Goal: Task Accomplishment & Management: Complete application form

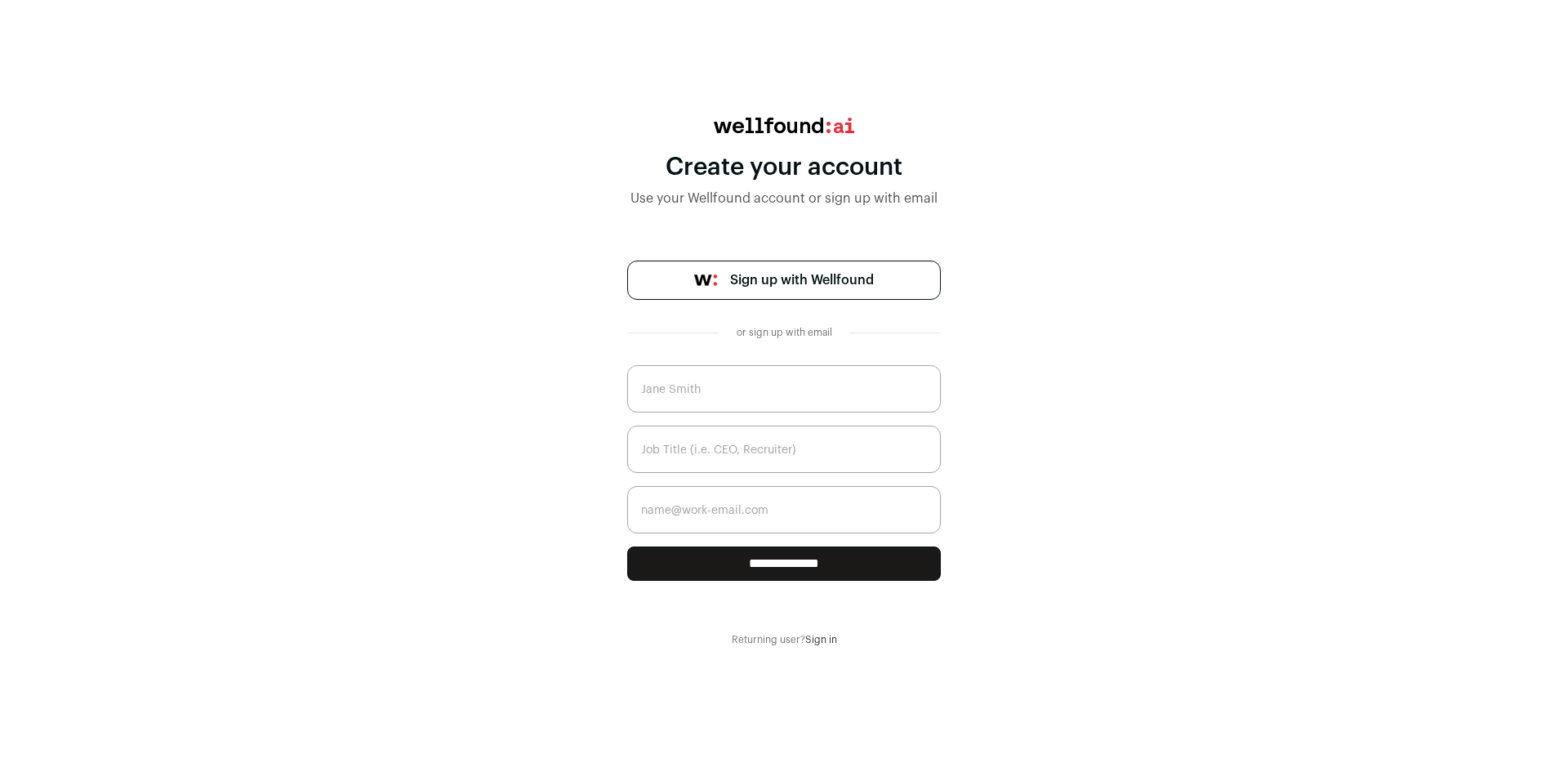
click at [796, 280] on span "Sign up with Wellfound" at bounding box center [801, 280] width 144 height 19
click at [706, 394] on input "text" at bounding box center [784, 388] width 314 height 47
type input "[PERSON_NAME]"
type input "CEO"
type input "[EMAIL_ADDRESS][DOMAIN_NAME]"
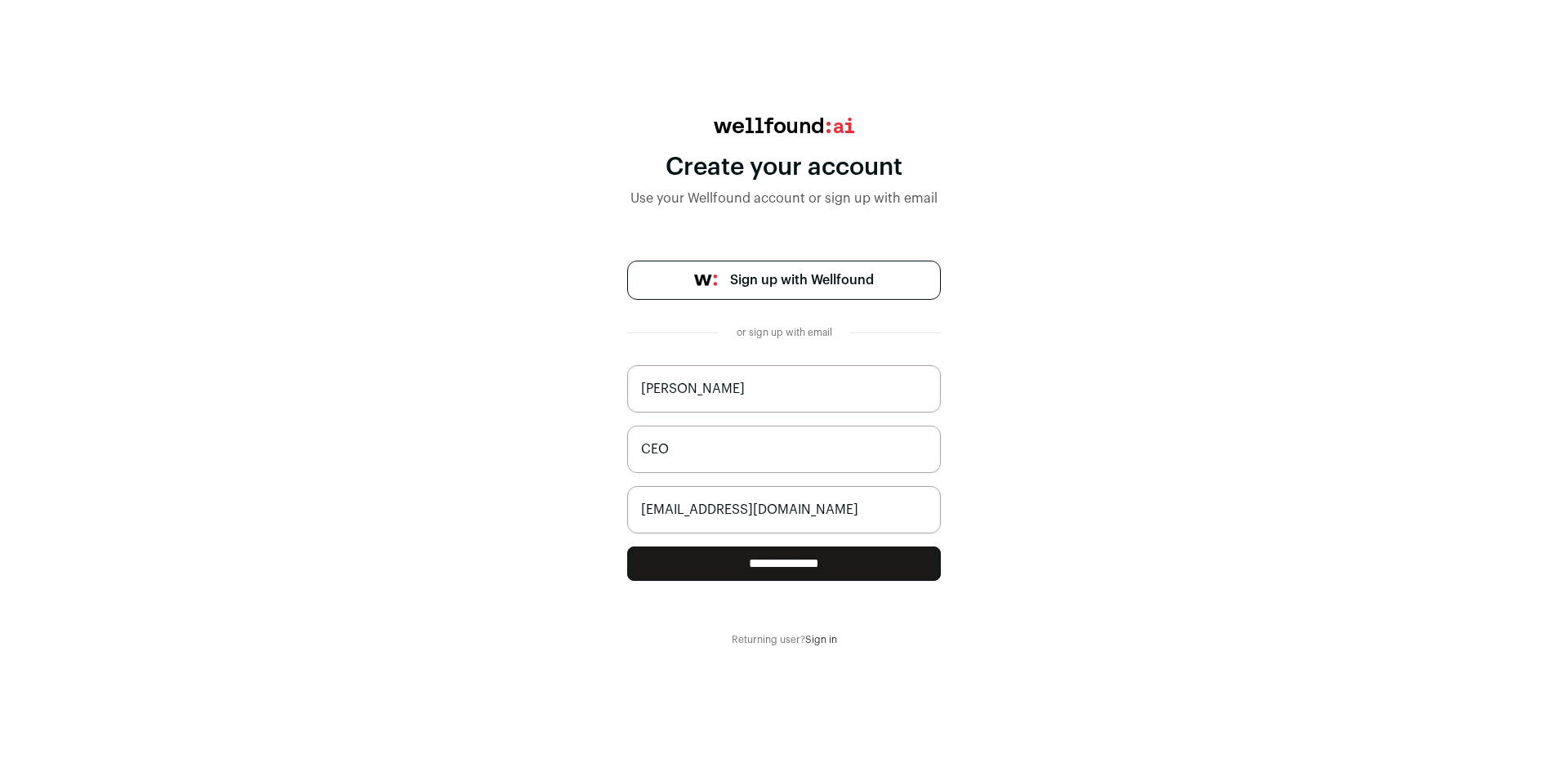
click at [724, 576] on input "**********" at bounding box center [784, 563] width 314 height 34
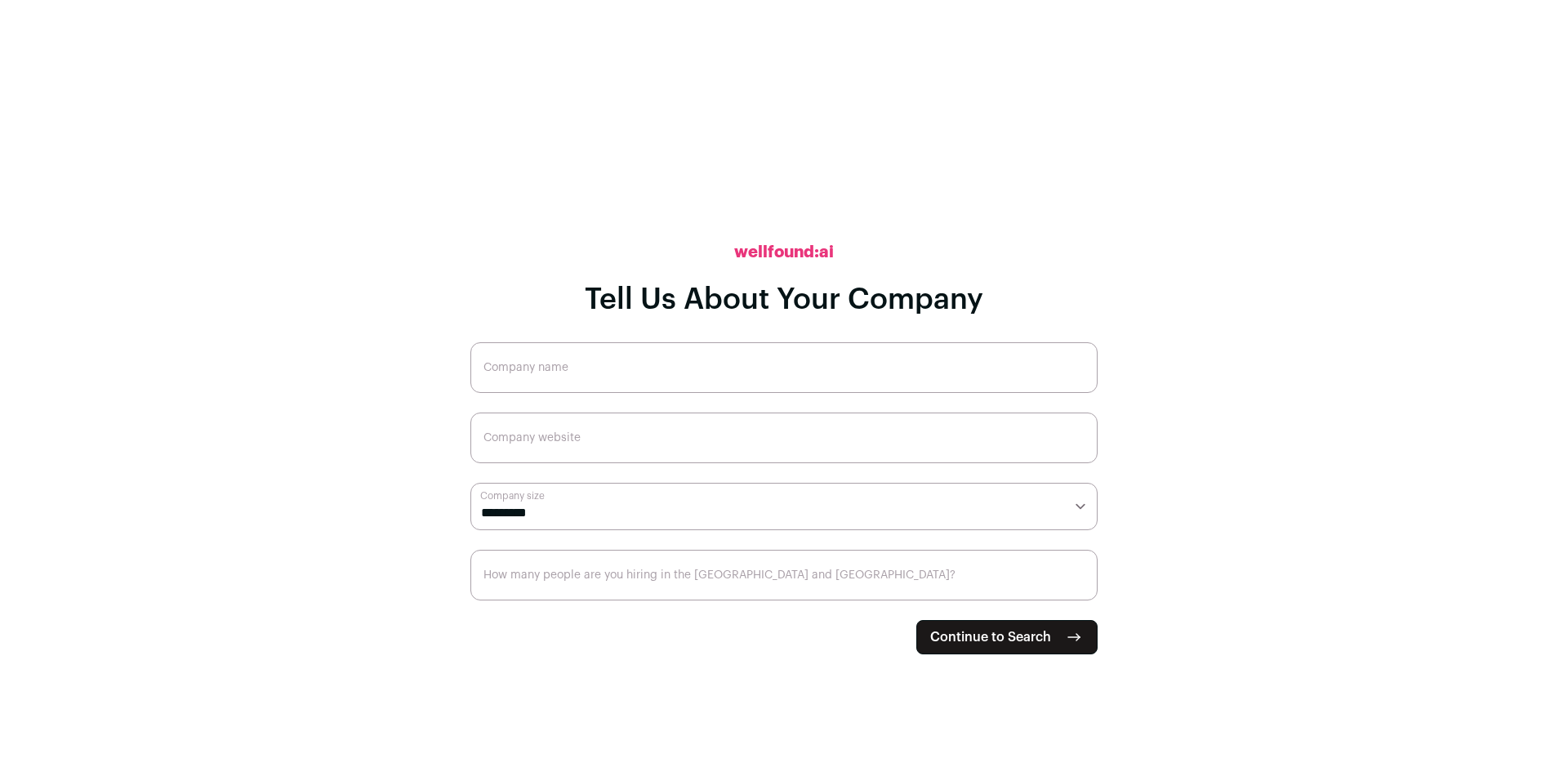
click at [605, 362] on input "Company name" at bounding box center [784, 367] width 628 height 51
type input "Vimvox Lab"
click at [552, 444] on input "Company website" at bounding box center [784, 437] width 628 height 51
type input "vimvoxlab.com"
click at [549, 514] on select "**********" at bounding box center [784, 505] width 628 height 47
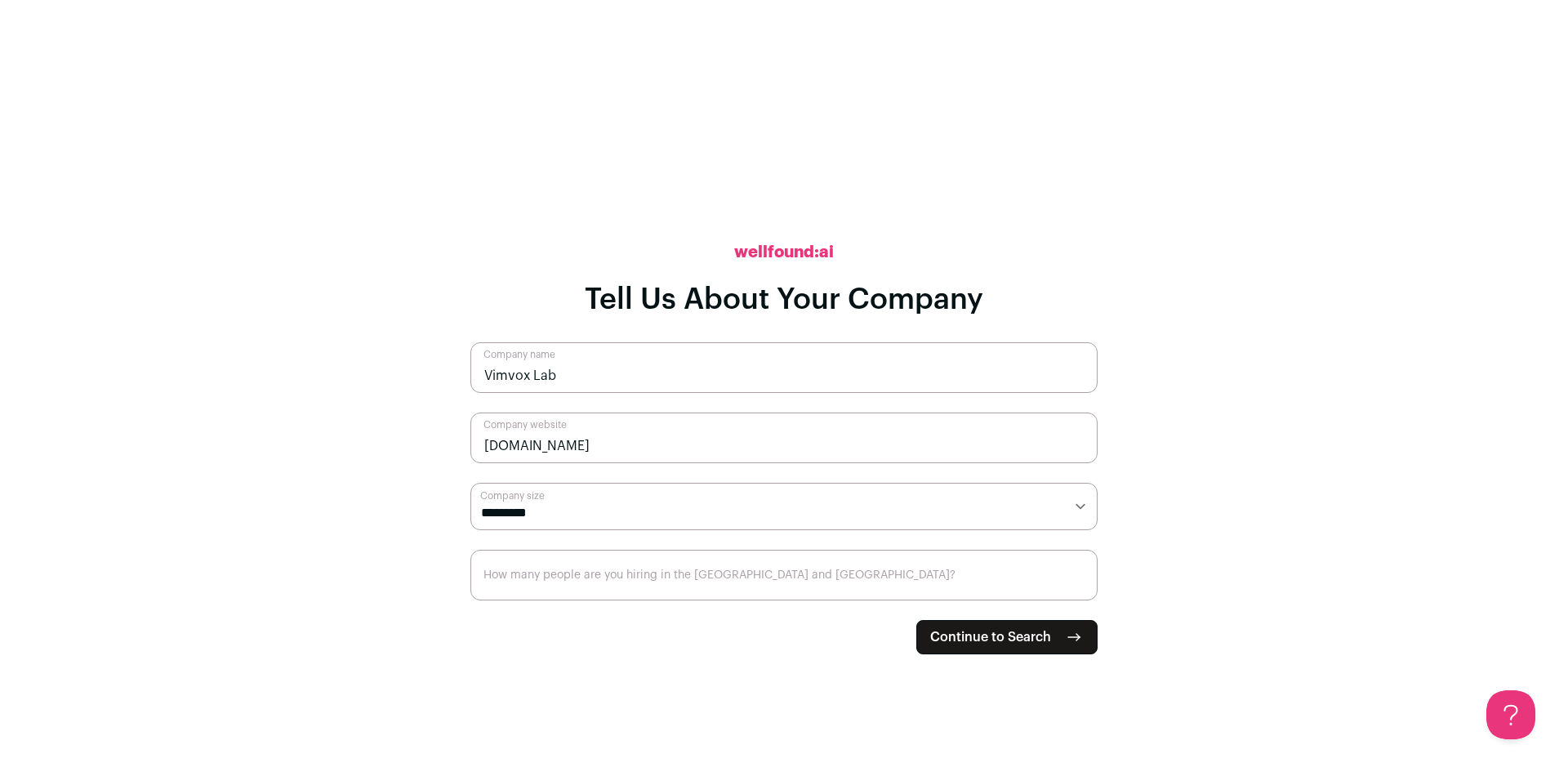
select select "*"
click at [470, 482] on select "**********" at bounding box center [784, 505] width 628 height 47
click at [636, 579] on input "How many people are you hiring in the US and Canada?" at bounding box center [784, 574] width 628 height 51
type input "12"
click at [997, 632] on span "Continue to Search" at bounding box center [990, 637] width 121 height 19
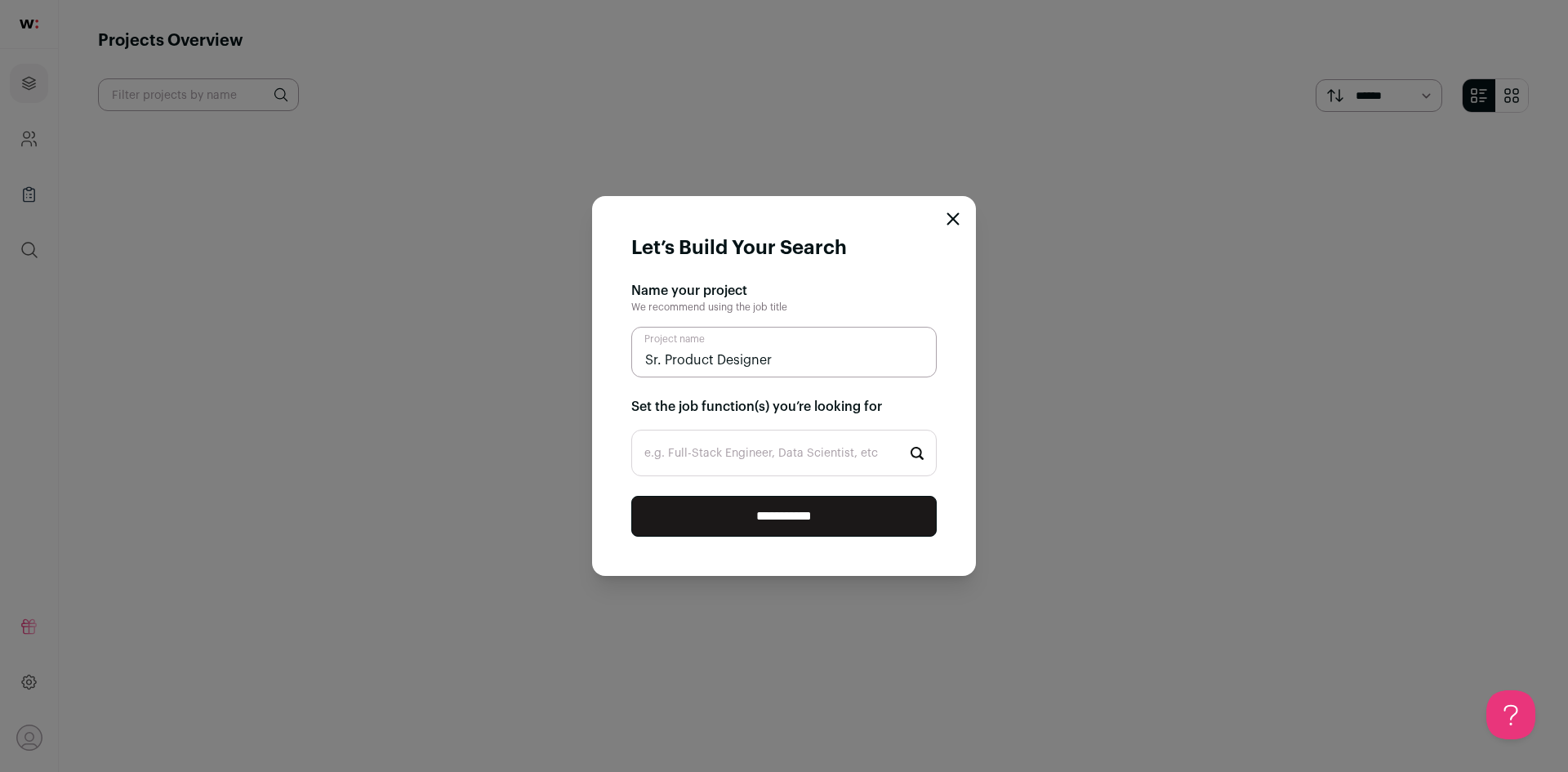
type input "Sr. Product Designer"
click at [747, 465] on input "e.g. Full-Stack Engineer, Data Scientist, etc" at bounding box center [784, 453] width 306 height 47
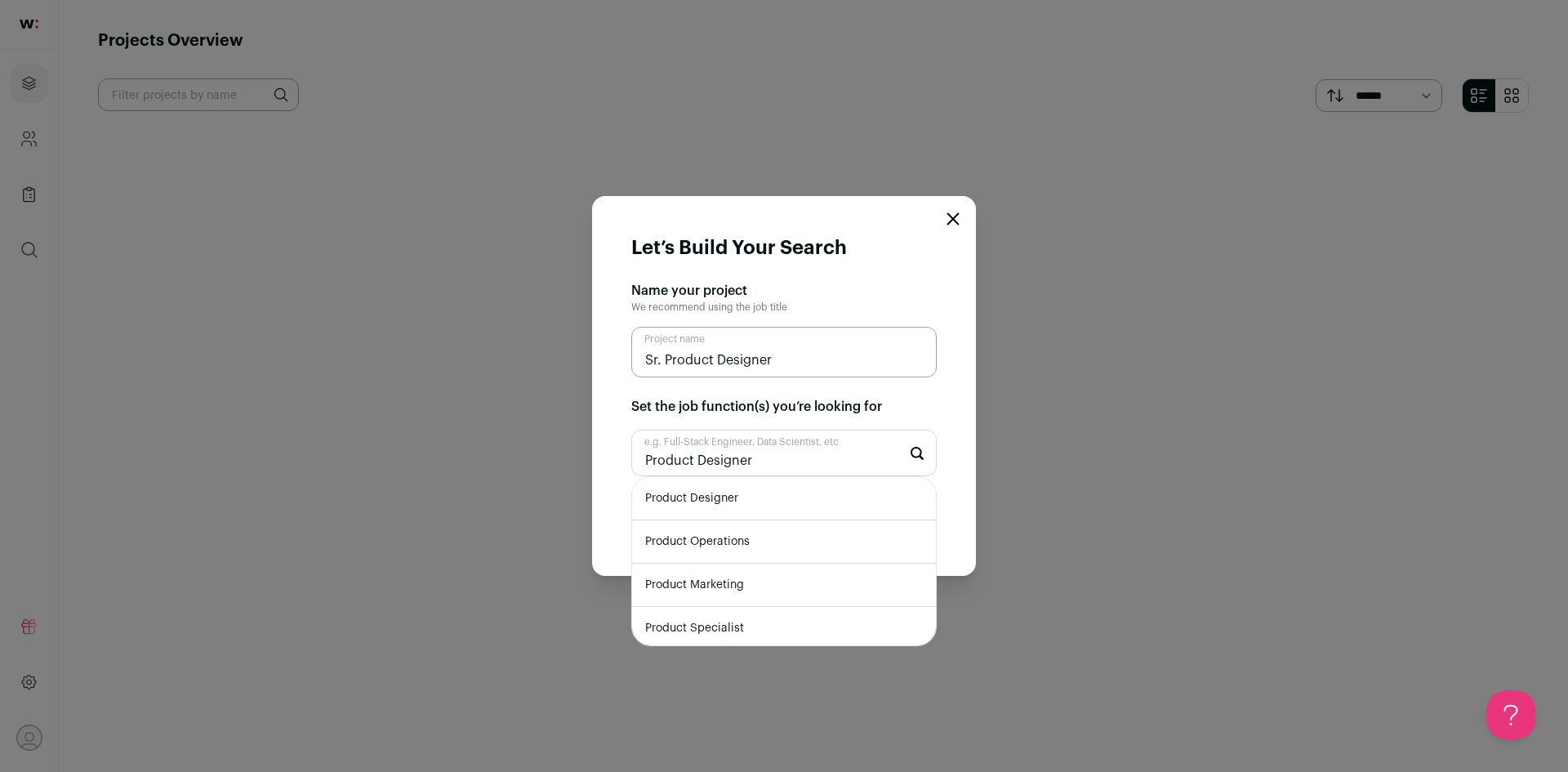
type input "Product Designer"
click at [741, 501] on li "Product Designer" at bounding box center [784, 498] width 304 height 43
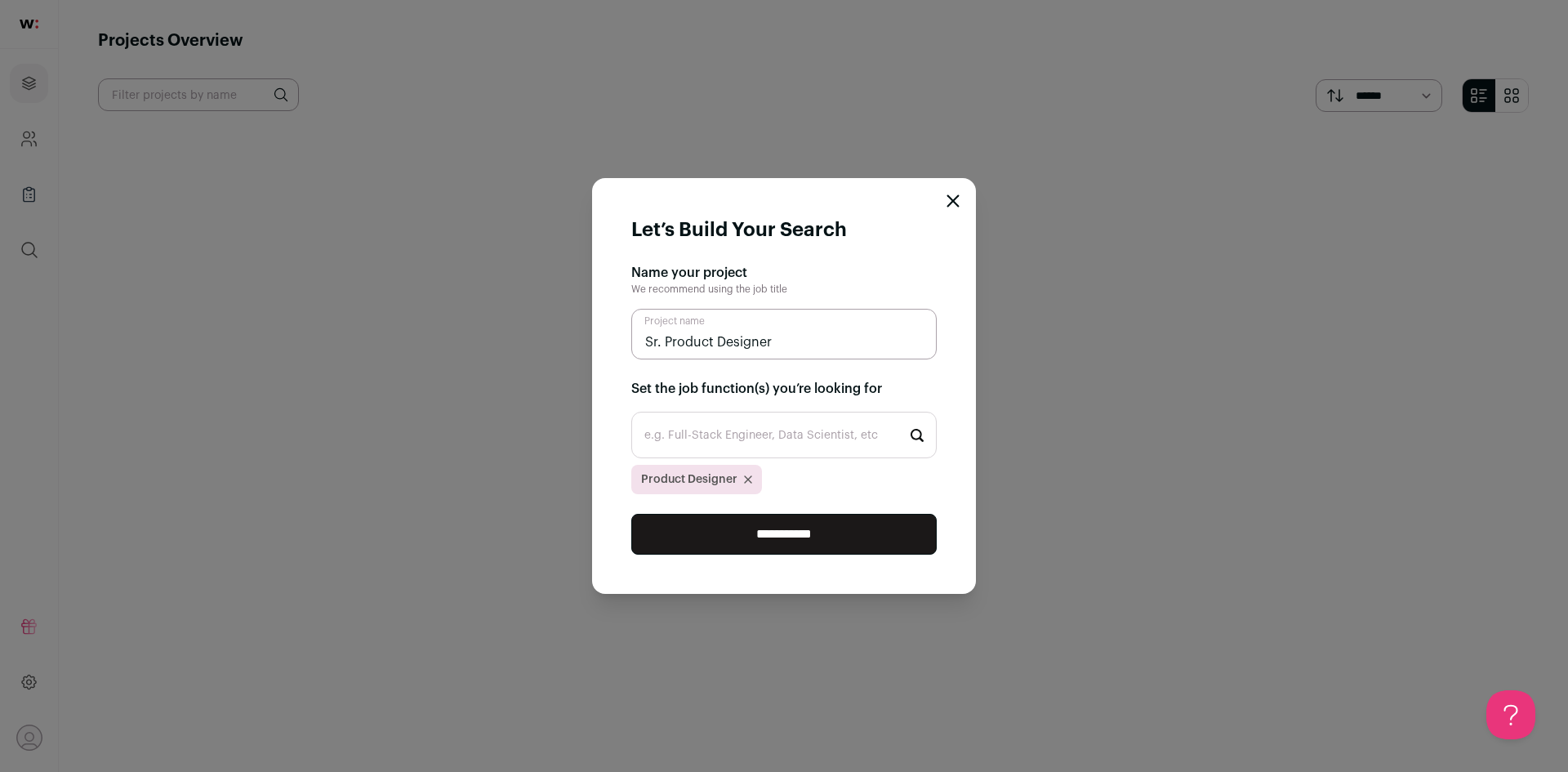
click at [803, 533] on input "**********" at bounding box center [784, 534] width 306 height 40
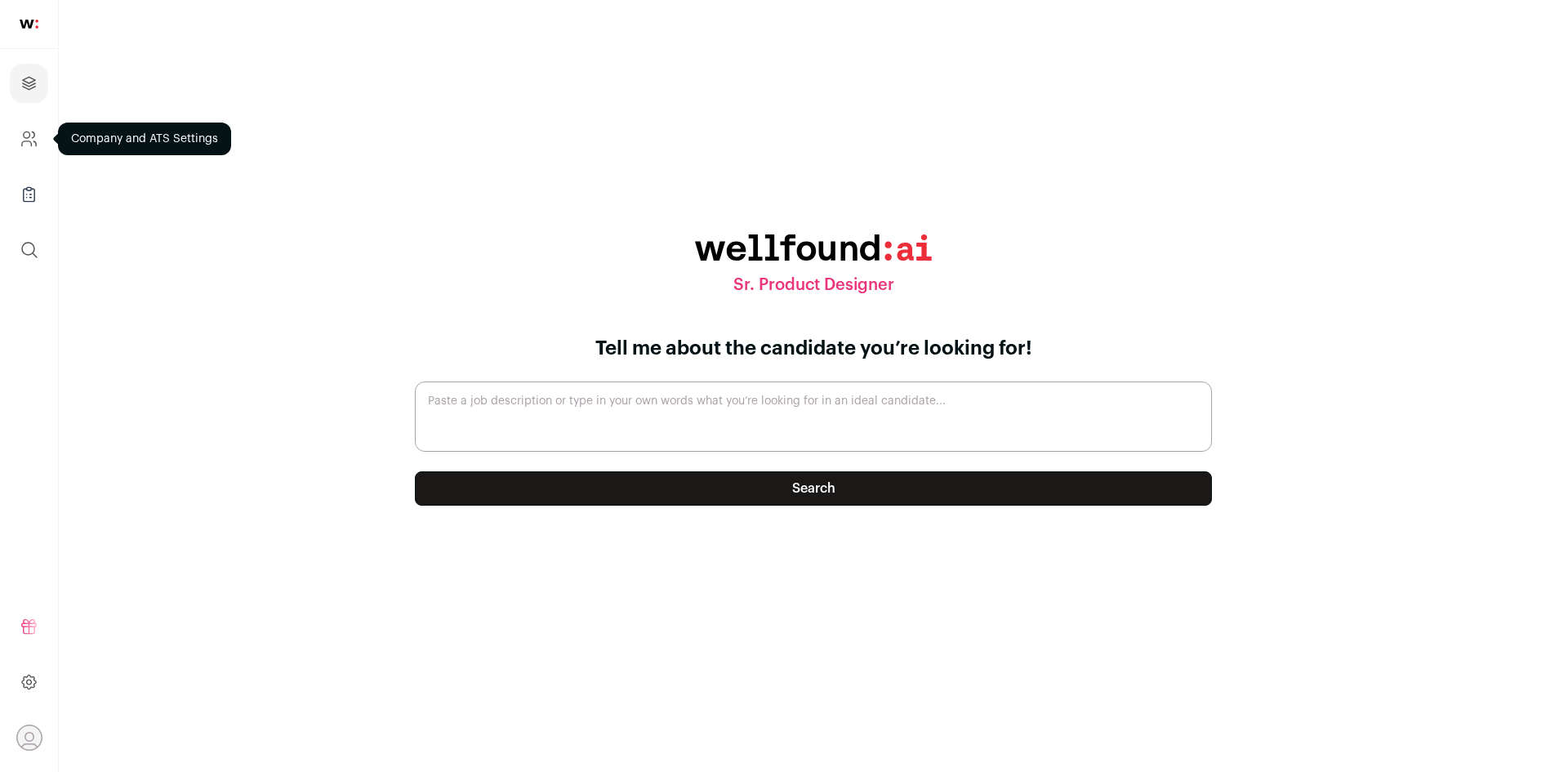
click at [30, 140] on icon "Company and ATS Settings" at bounding box center [29, 138] width 18 height 19
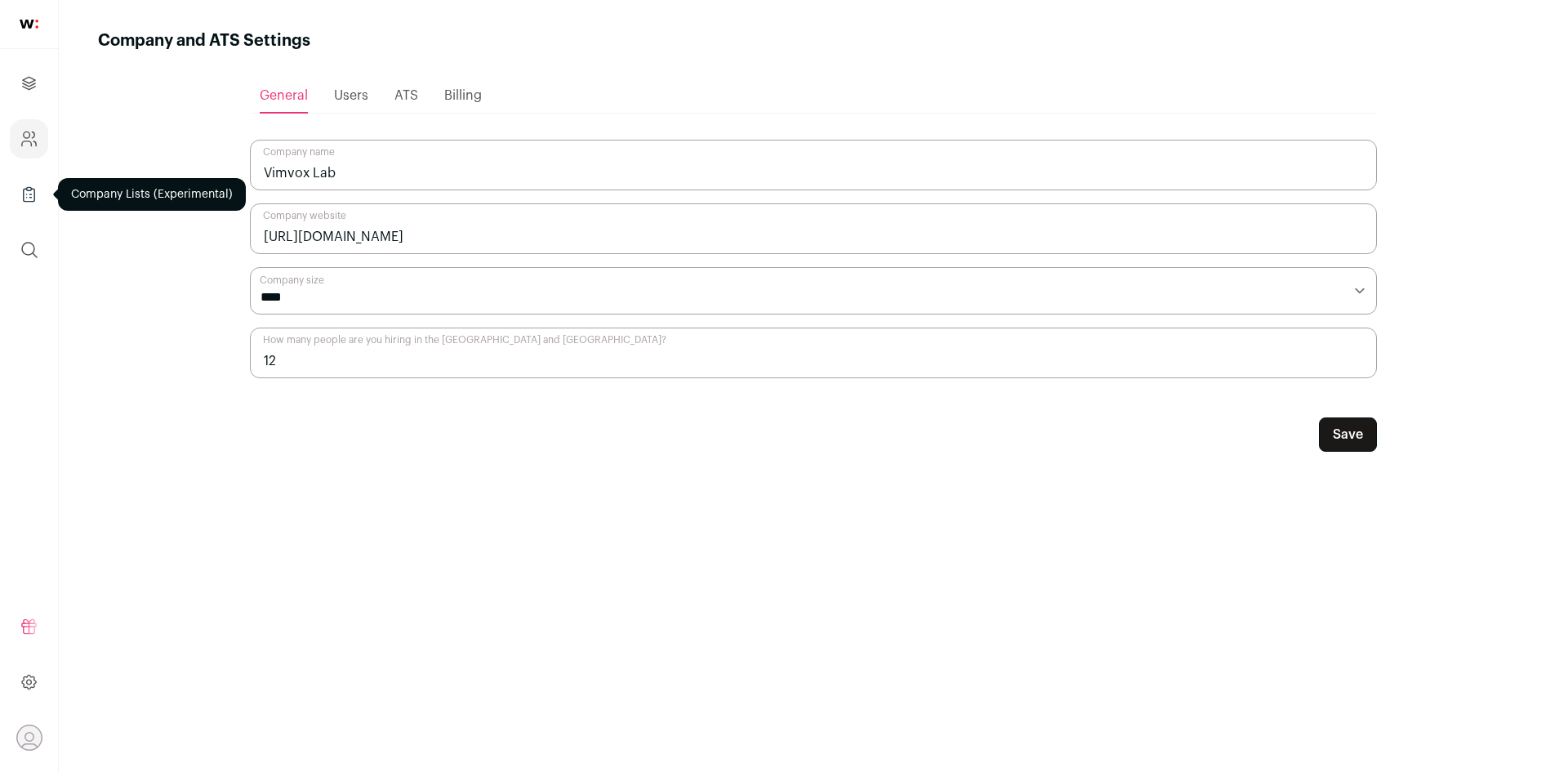
click at [29, 200] on icon "Company Lists" at bounding box center [29, 194] width 18 height 19
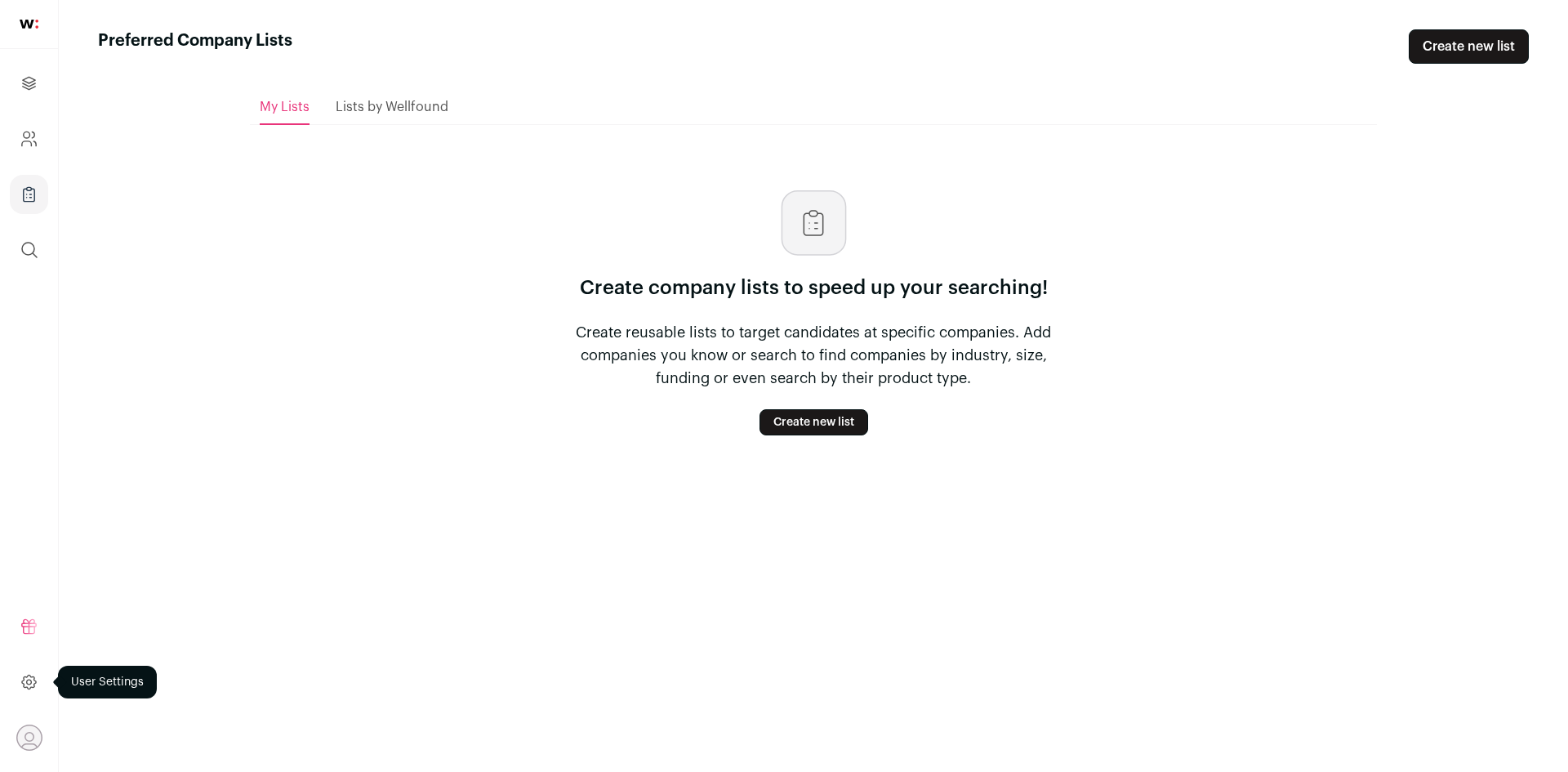
click at [39, 680] on link at bounding box center [29, 682] width 39 height 40
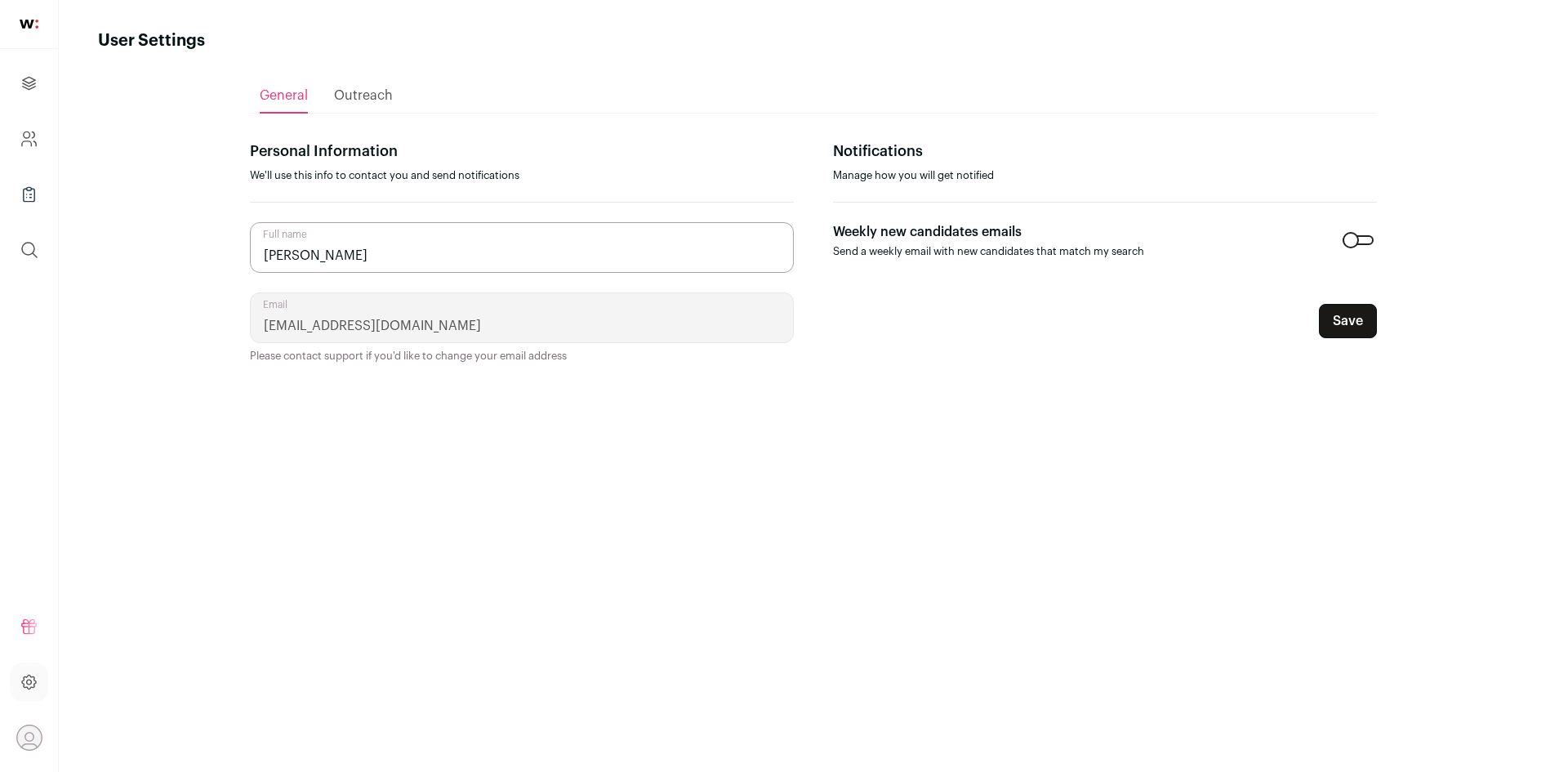
click at [23, 732] on icon "Open dropdown" at bounding box center [29, 738] width 26 height 26
click at [26, 86] on icon "Projects" at bounding box center [29, 83] width 18 height 19
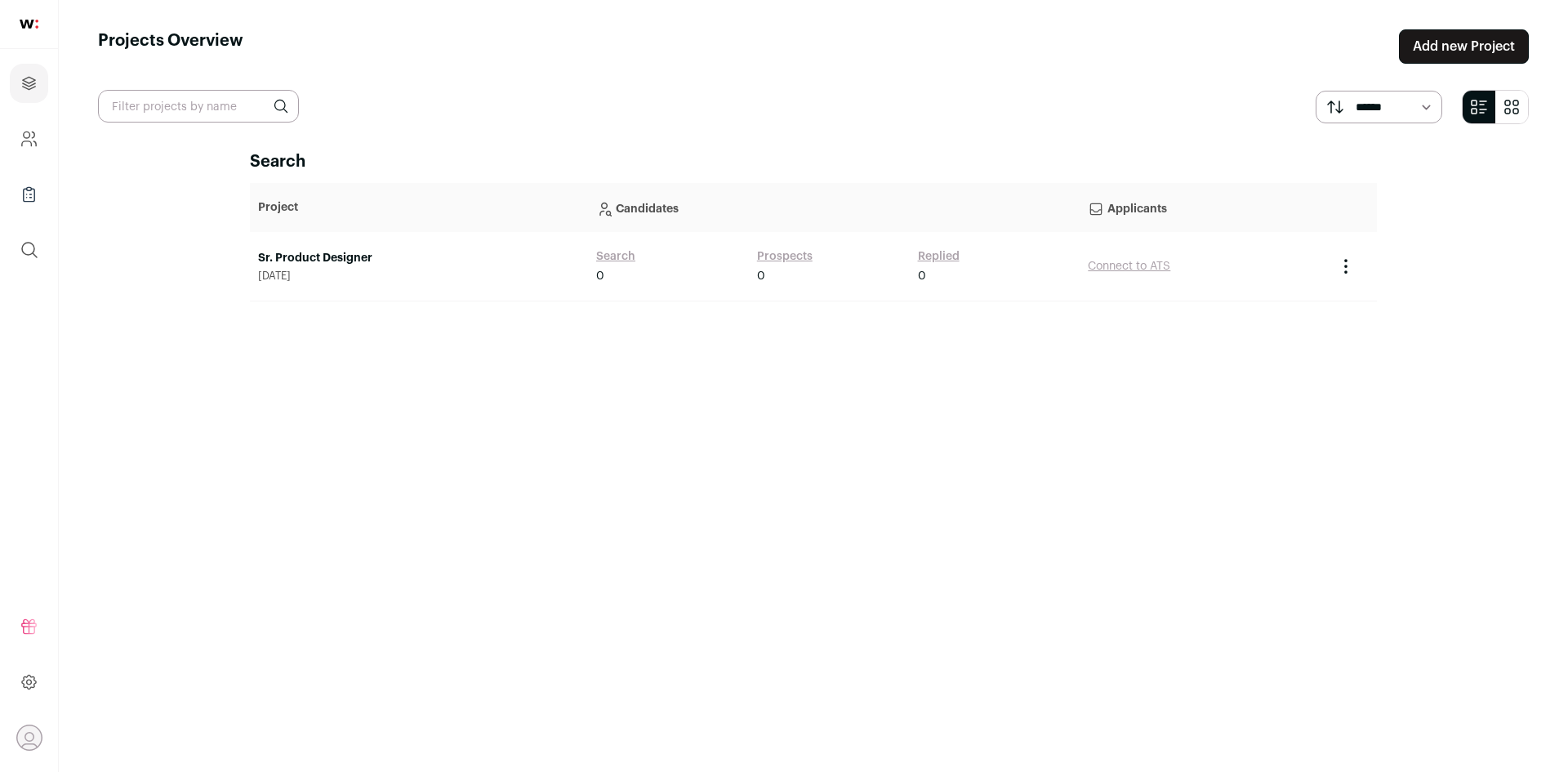
drag, startPoint x: 767, startPoint y: 460, endPoint x: 744, endPoint y: 434, distance: 34.7
click at [767, 459] on div "Search Project Candidates Applicants Sr. Product Designer October 8, 2025 Searc…" at bounding box center [813, 445] width 1127 height 592
click at [1339, 267] on icon "Project Actions" at bounding box center [1345, 266] width 19 height 19
drag, startPoint x: 1234, startPoint y: 381, endPoint x: 1133, endPoint y: 271, distance: 149.3
click at [1232, 374] on div "Search Project Candidates Applicants Sr. Product Designer October 8, 2025 Searc…" at bounding box center [813, 445] width 1127 height 592
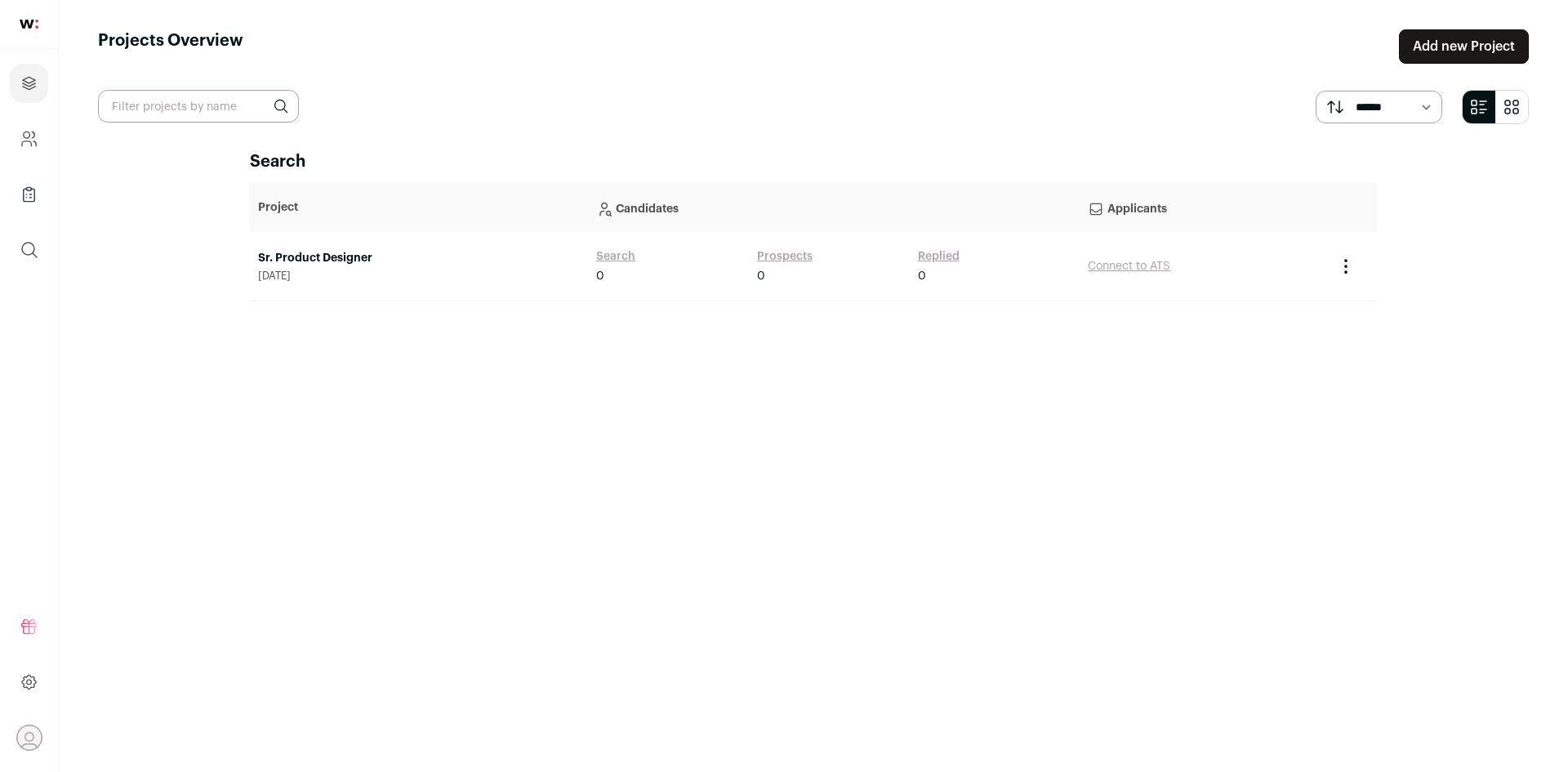
click at [365, 260] on link "Sr. Product Designer" at bounding box center [419, 259] width 322 height 17
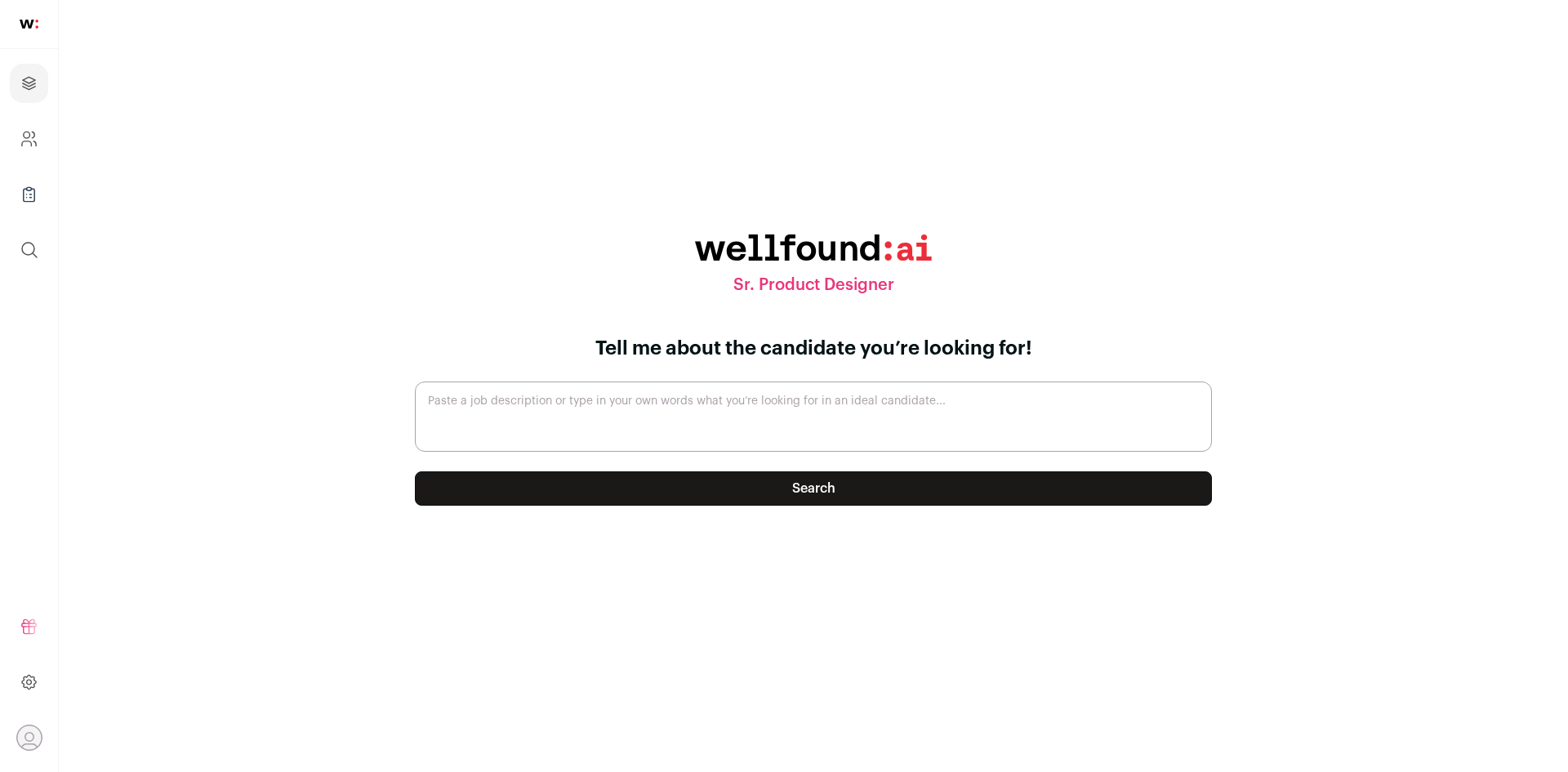
click at [537, 413] on textarea "Paste a job description or type in your own words what you’re looking for in an…" at bounding box center [813, 416] width 797 height 70
type textarea "Please generate a ideal job description for the sr. product designer?"
click at [578, 490] on button "Search" at bounding box center [813, 488] width 797 height 34
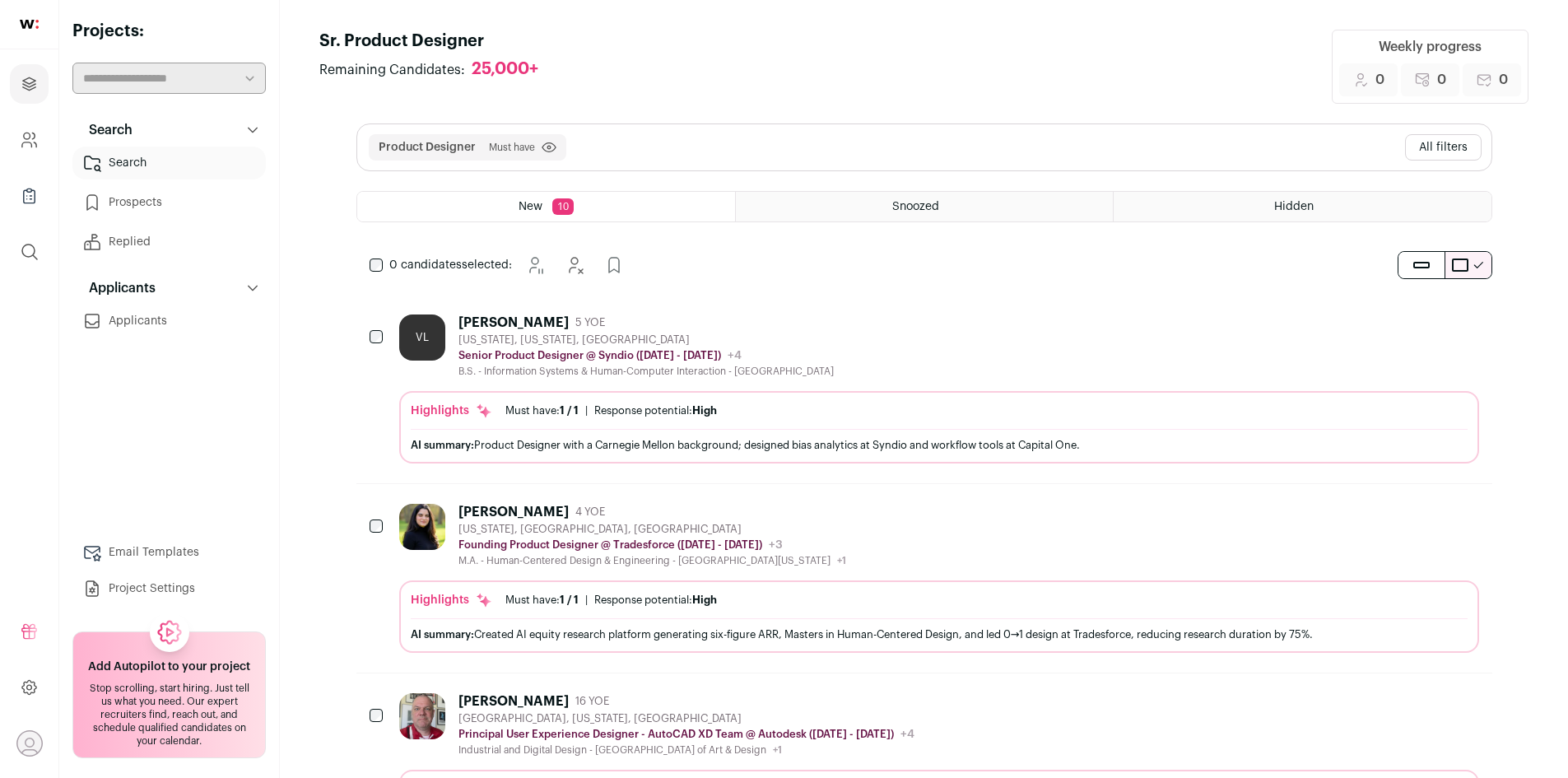
click at [1454, 143] on button "All filters" at bounding box center [1443, 147] width 77 height 26
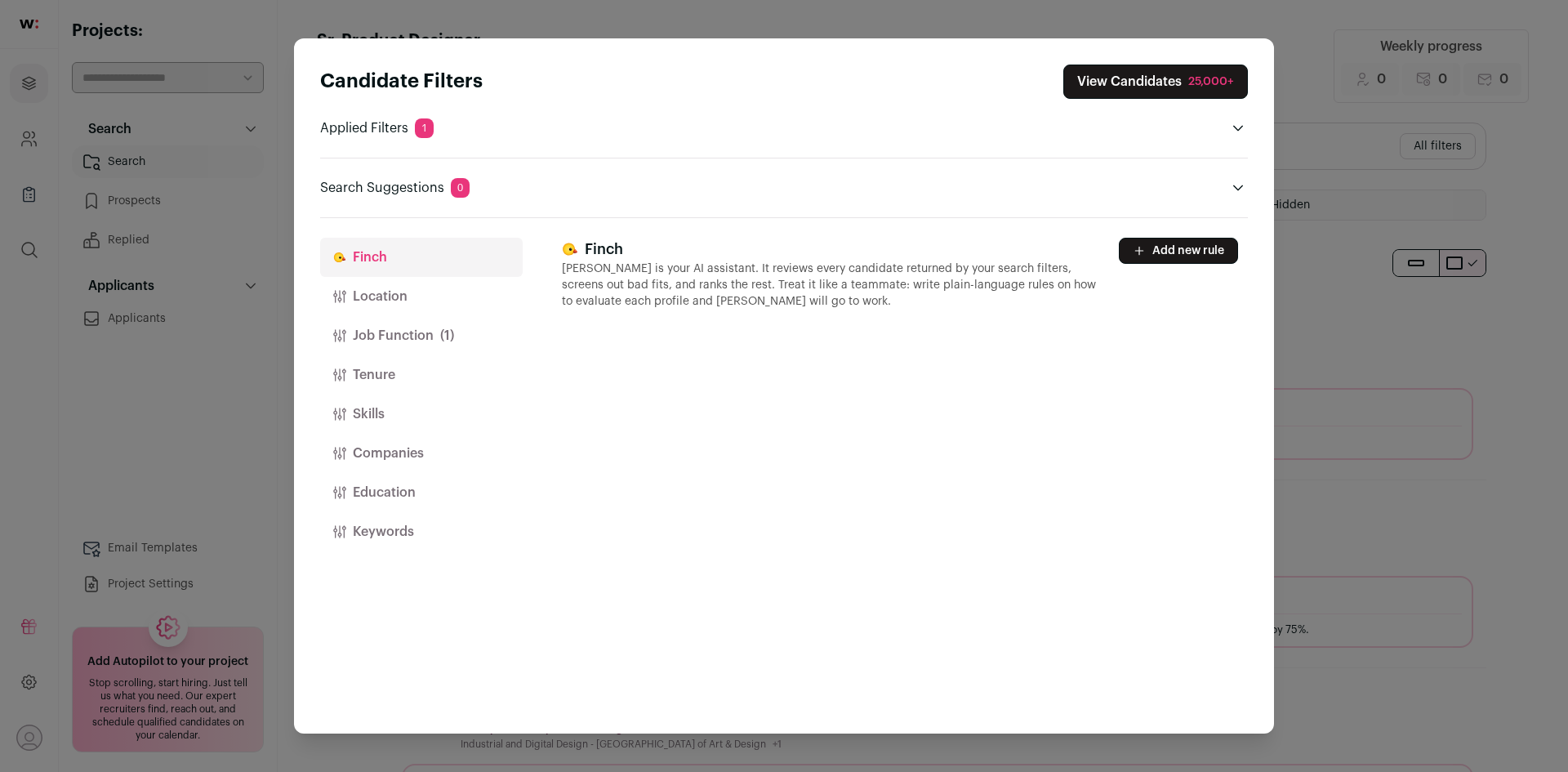
click at [814, 388] on div "Finch Finch is your AI assistant. It reviews every candidate returned by your s…" at bounding box center [905, 476] width 686 height 515
click at [430, 338] on button "Job Function (1)" at bounding box center [421, 335] width 202 height 40
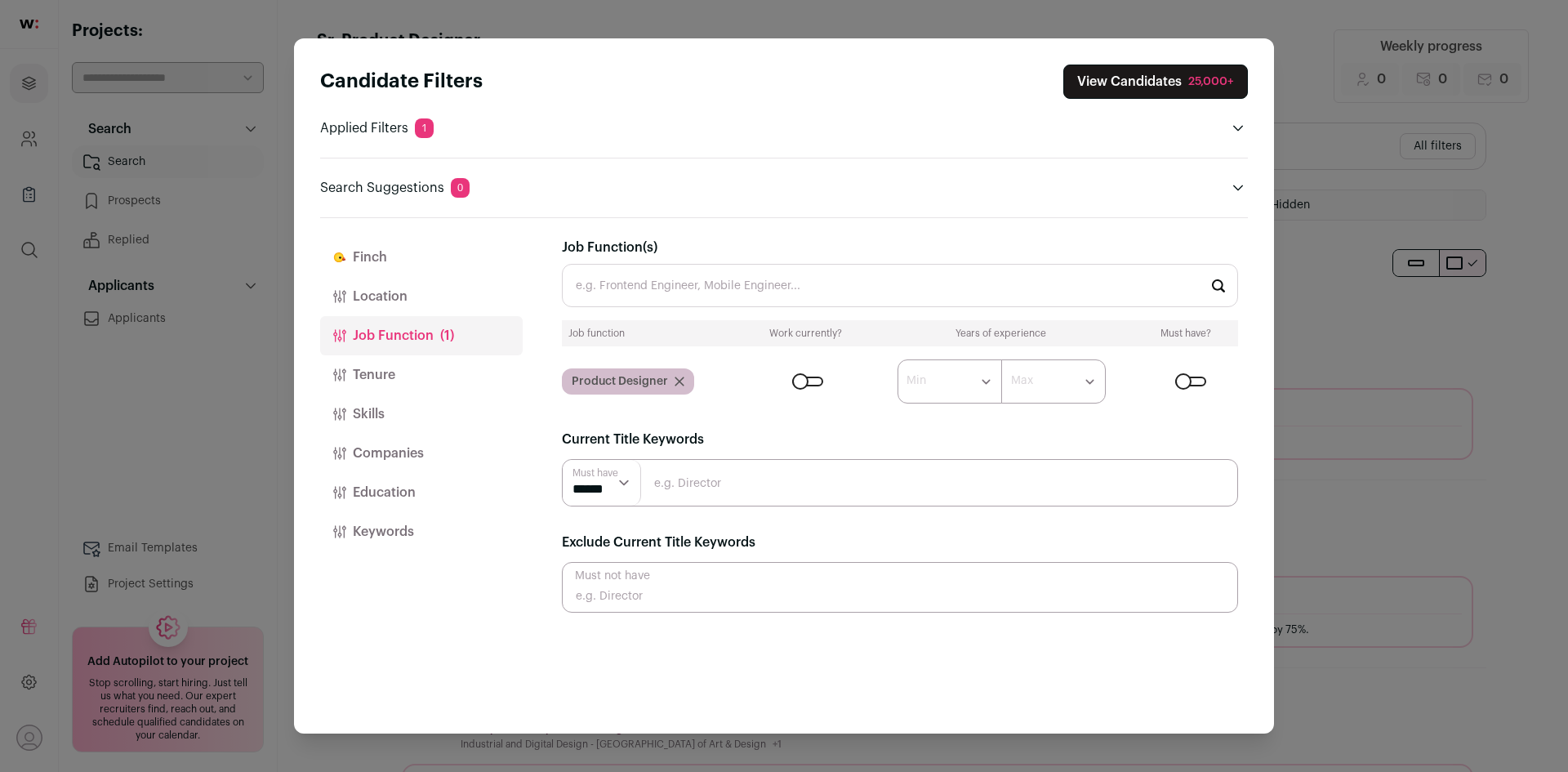
click at [1319, 93] on div "Candidate Filters View Candidates 25,000+ Applied Filters 1 Product Designer Mu…" at bounding box center [784, 386] width 1568 height 772
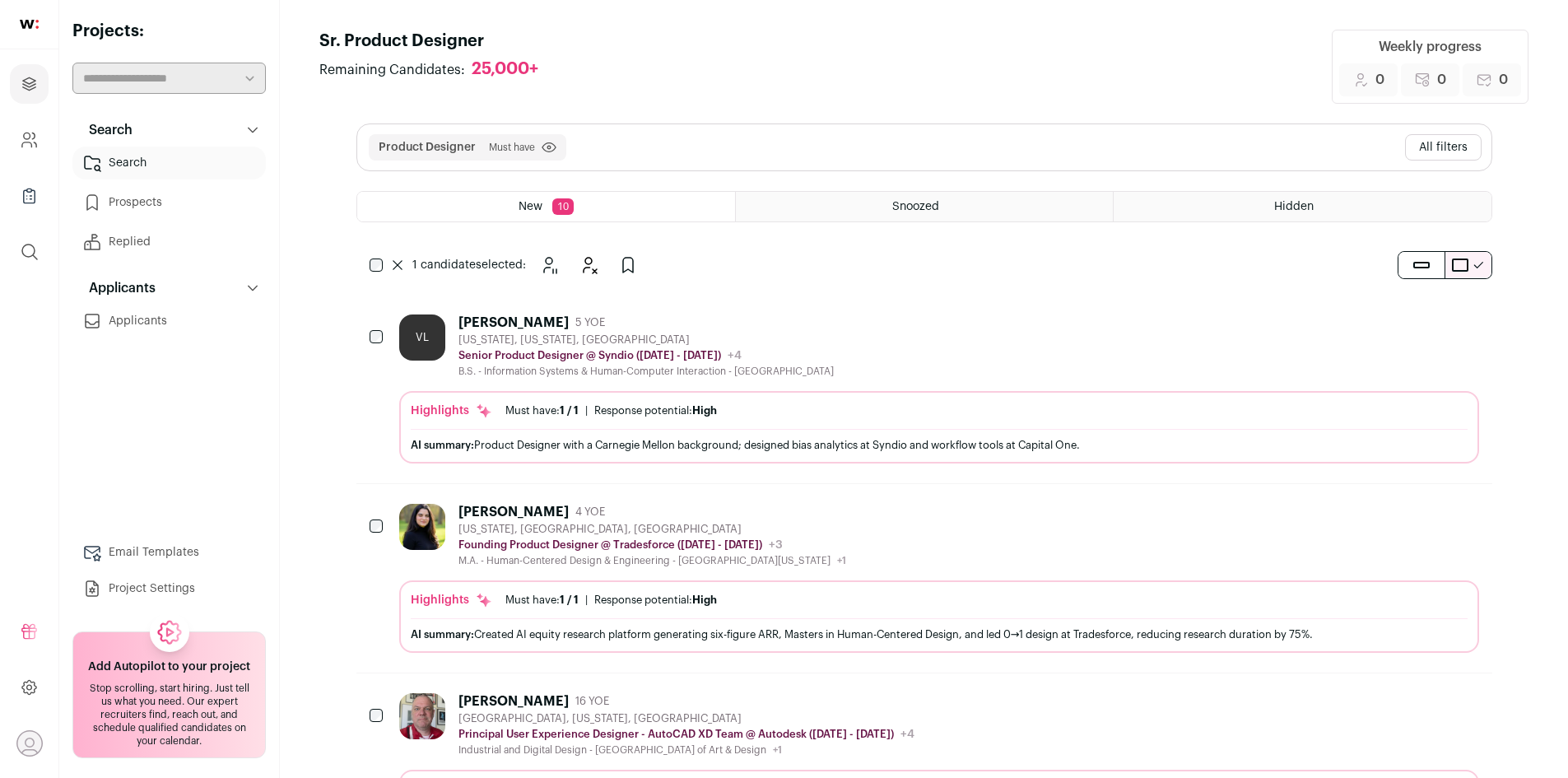
click at [503, 325] on div "Vicky Liang" at bounding box center [513, 323] width 110 height 17
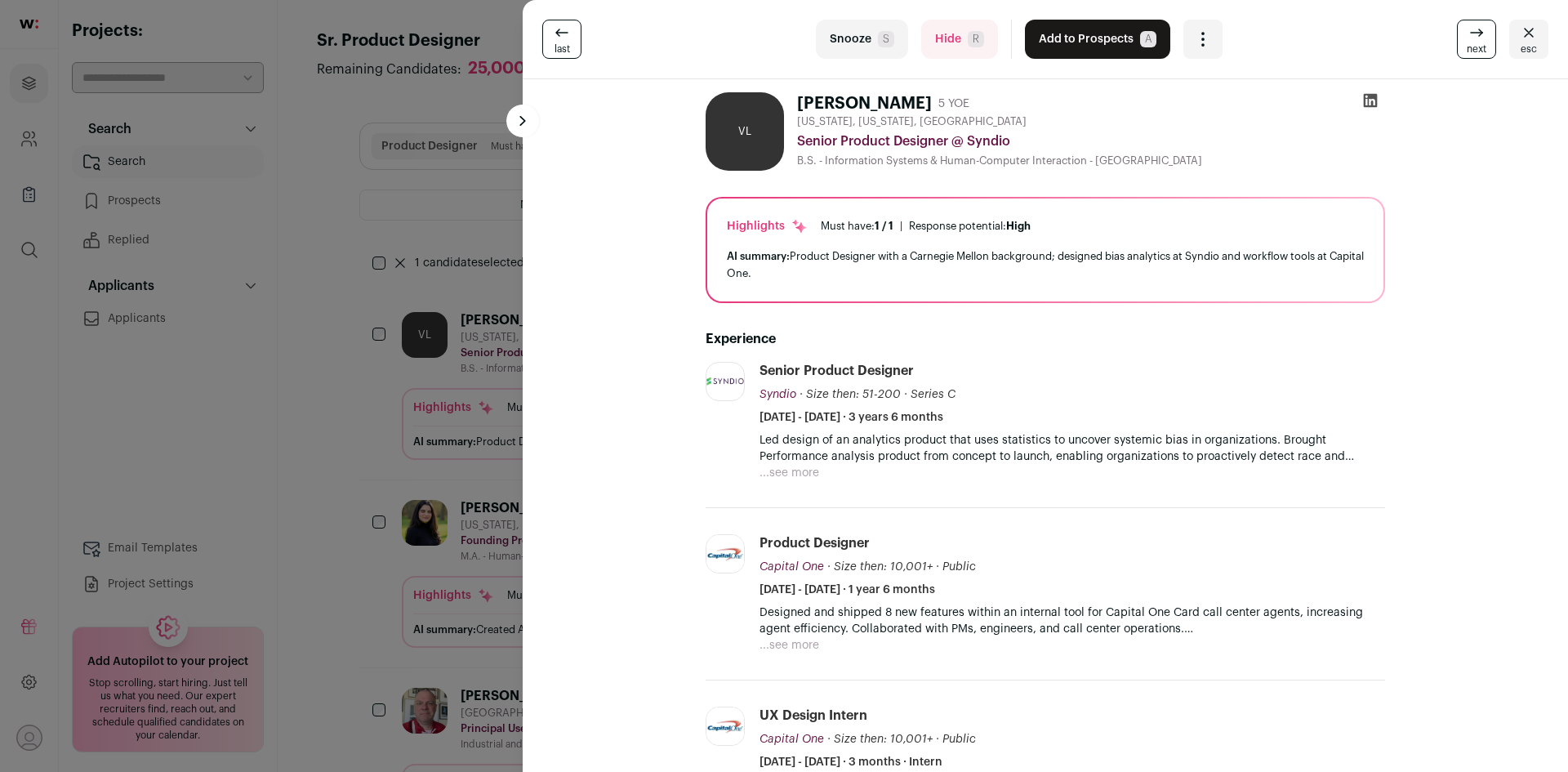
click at [1205, 40] on div "Open dropdown" at bounding box center [1203, 39] width 40 height 40
click at [1274, 38] on div "last Snooze S Hide R Add to Prospects A Are you sure? Vicky Liang is already in…" at bounding box center [1044, 39] width 1006 height 40
click at [1094, 38] on button "Add to Prospects A" at bounding box center [1098, 39] width 145 height 40
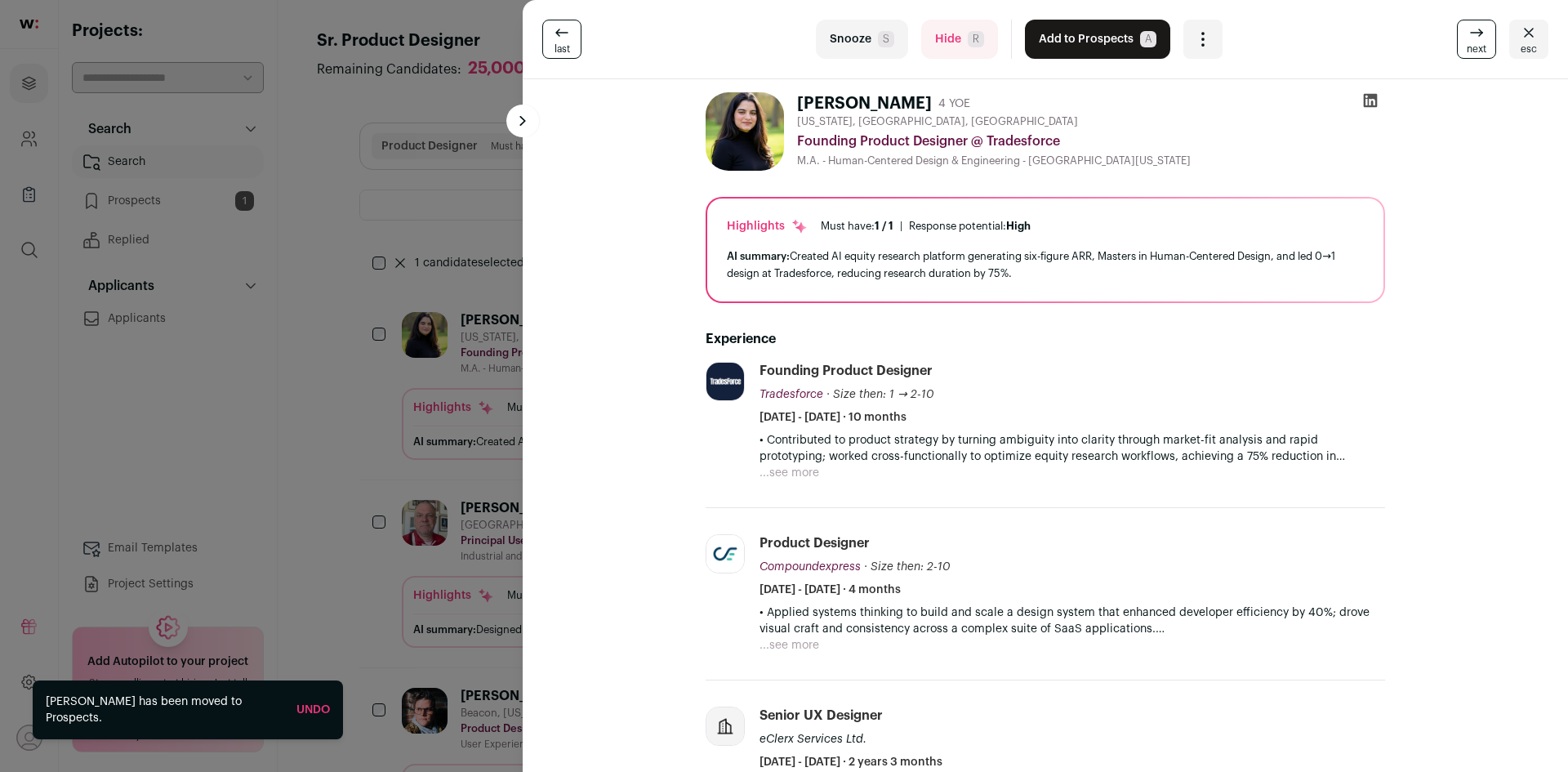
click at [1076, 41] on button "Add to Prospects A" at bounding box center [1098, 39] width 145 height 40
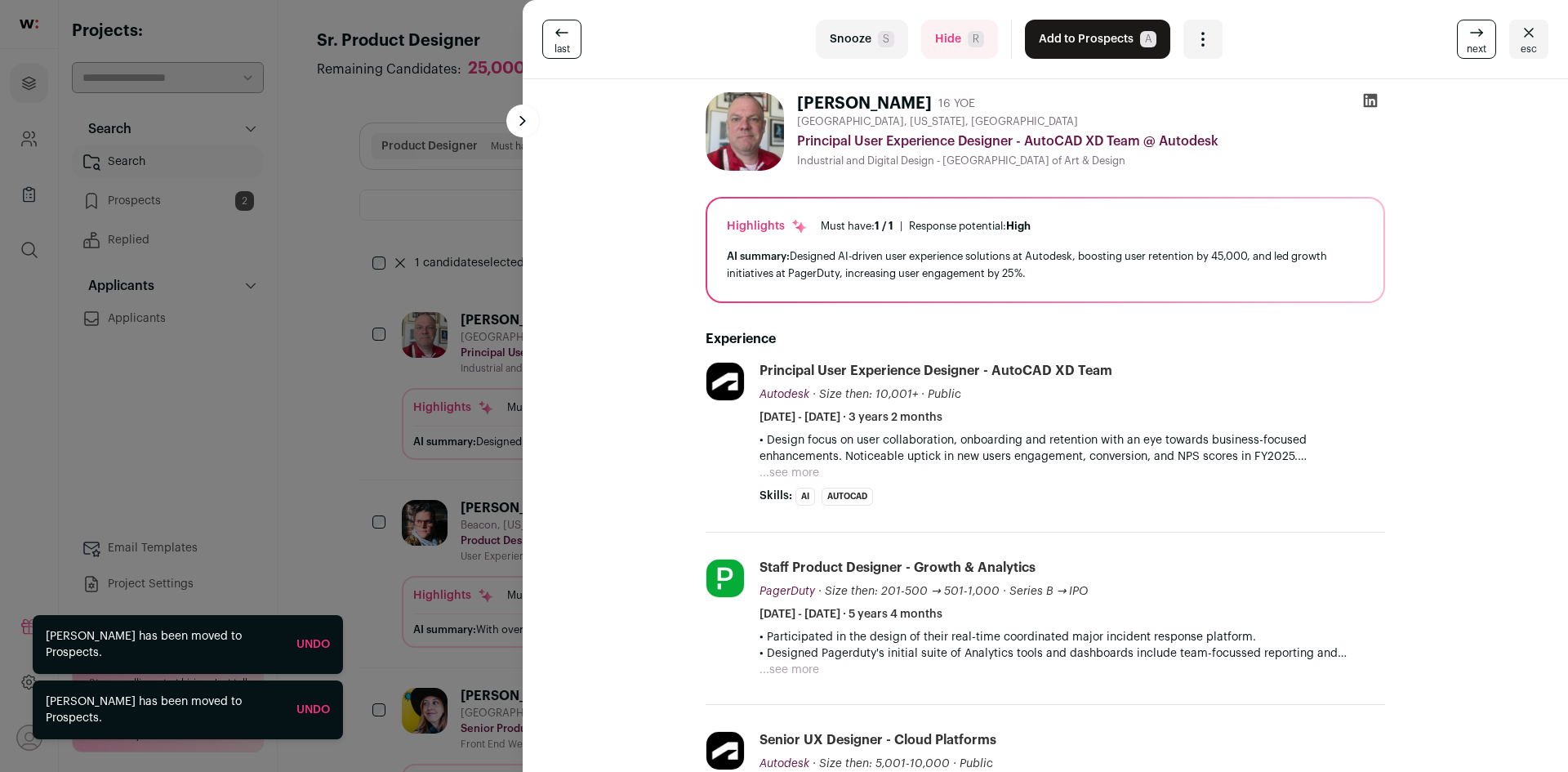
click at [1196, 40] on icon "Open dropdown" at bounding box center [1203, 39] width 19 height 19
click at [1519, 35] on icon "Close" at bounding box center [1528, 32] width 19 height 19
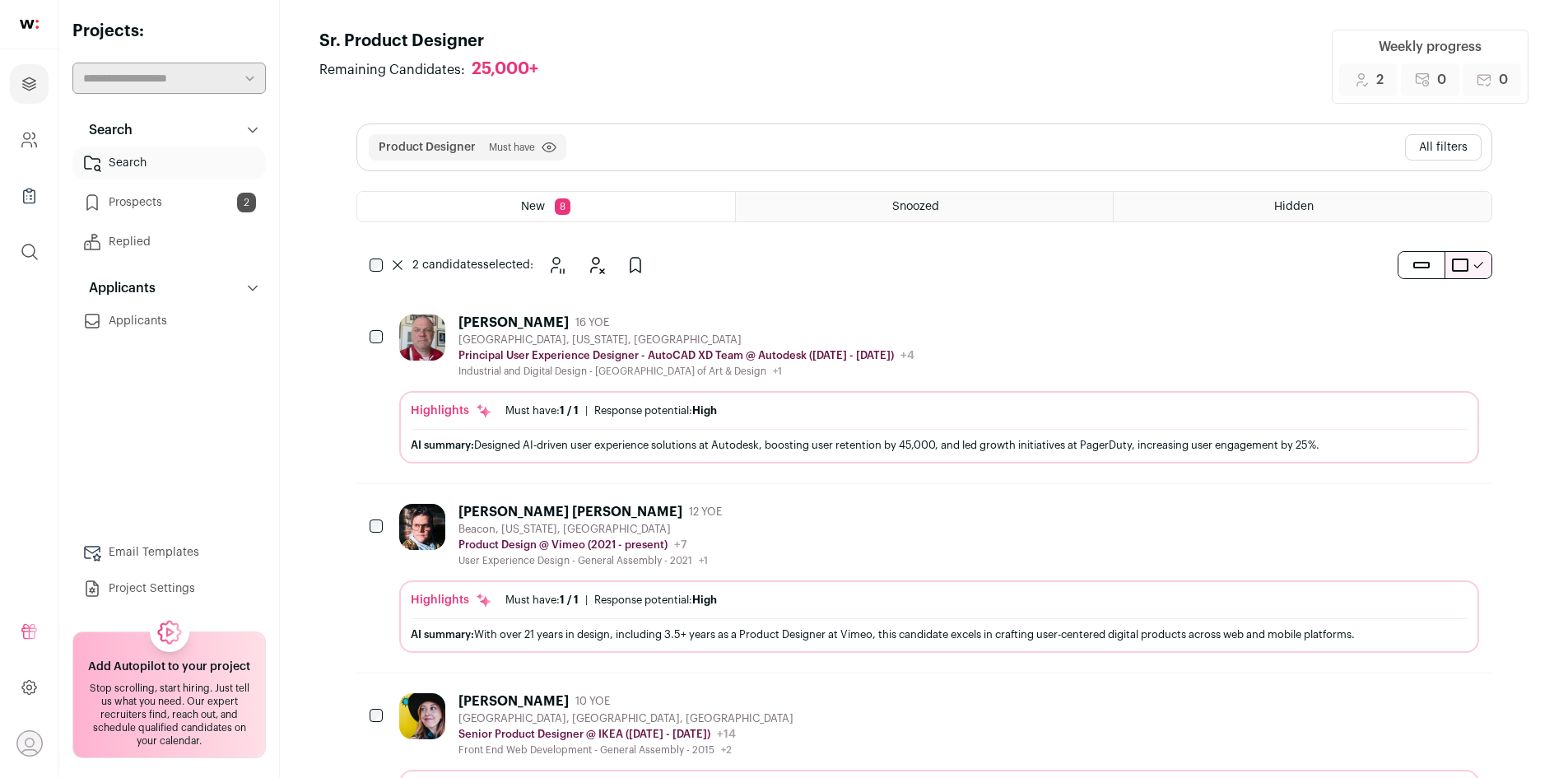
click at [555, 324] on div "Morgan Dornbush" at bounding box center [513, 323] width 110 height 17
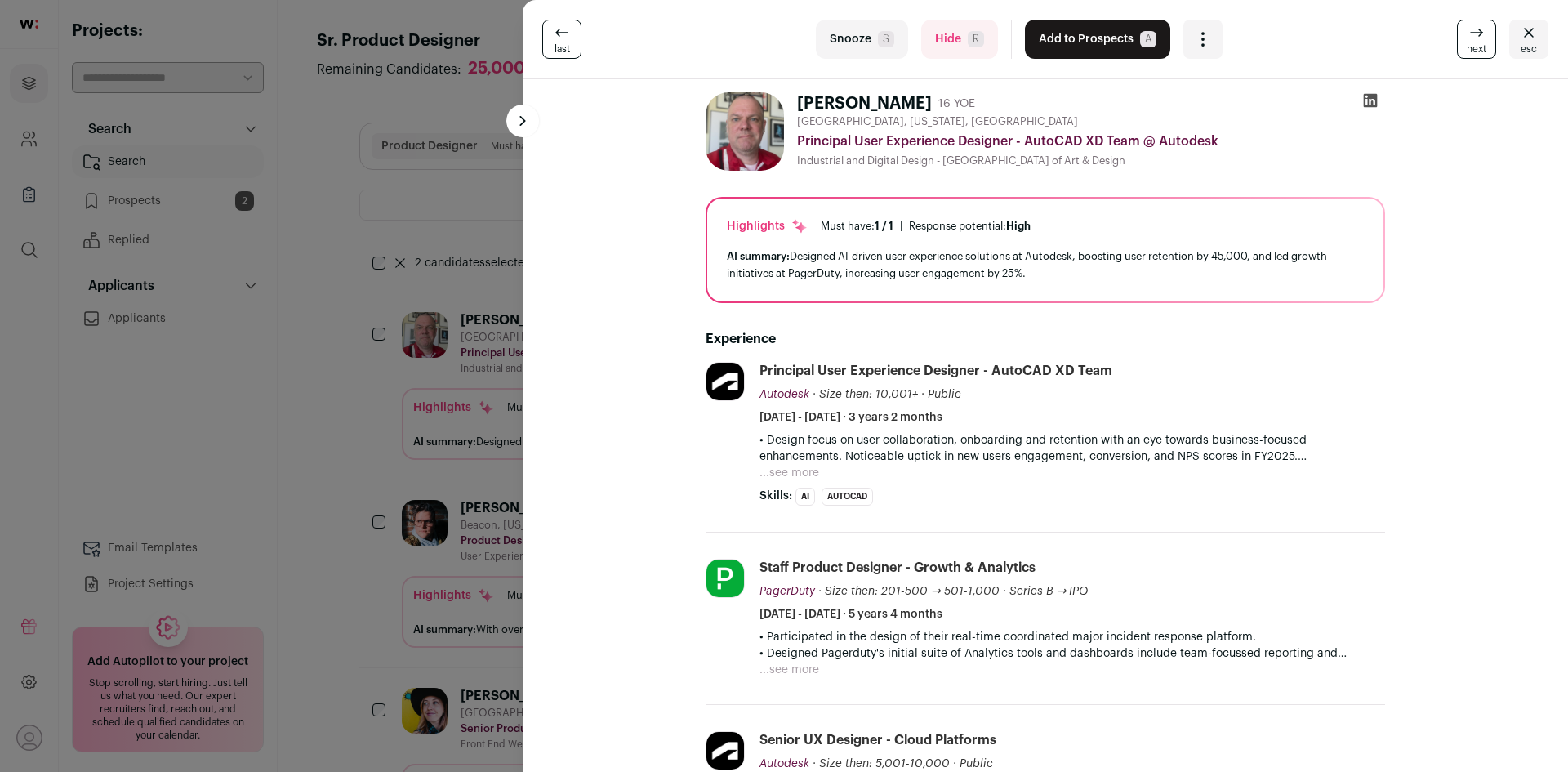
click at [1121, 47] on button "Add to Prospects A" at bounding box center [1098, 39] width 145 height 40
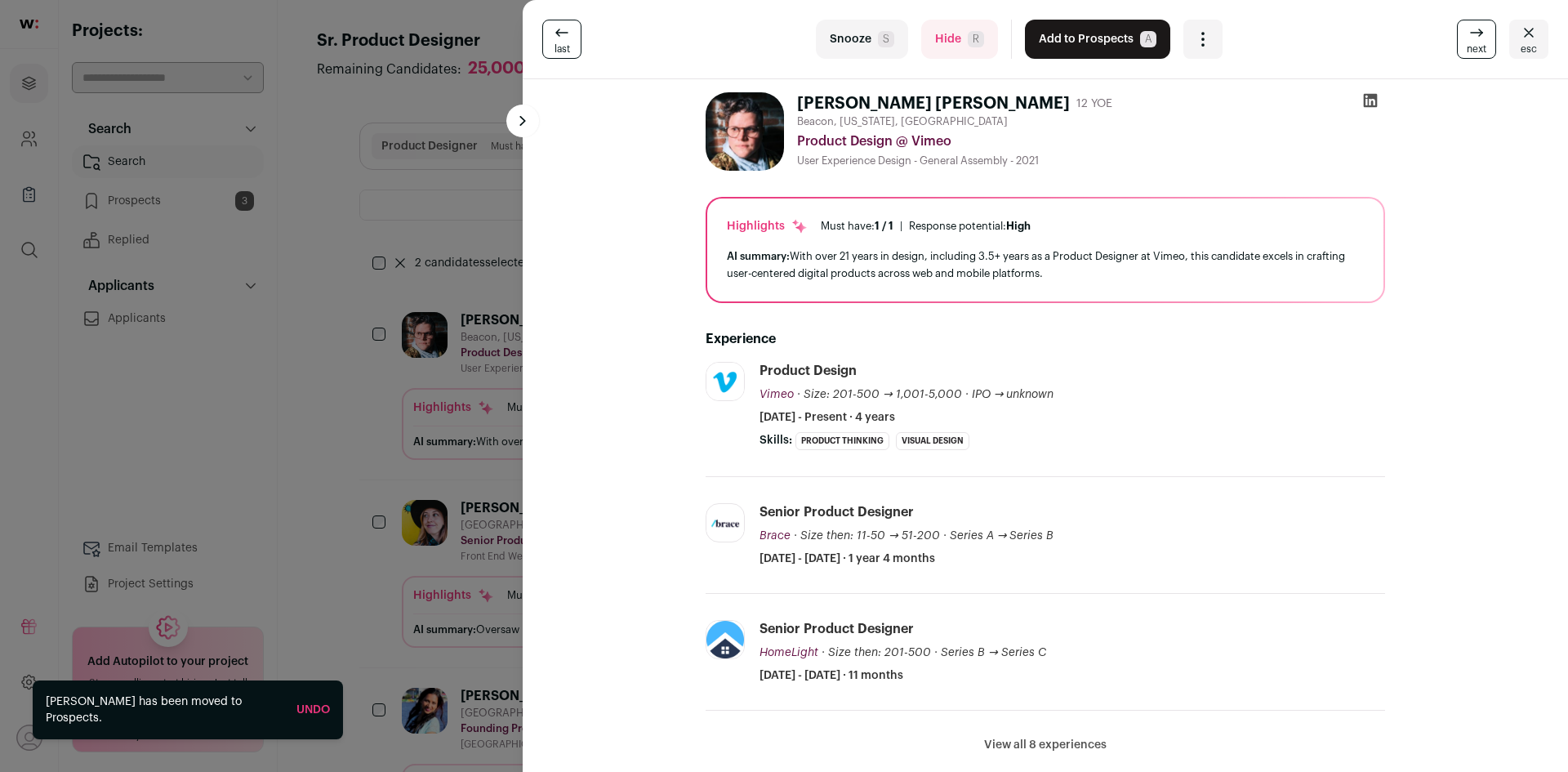
click at [1519, 32] on icon "Close" at bounding box center [1528, 32] width 19 height 19
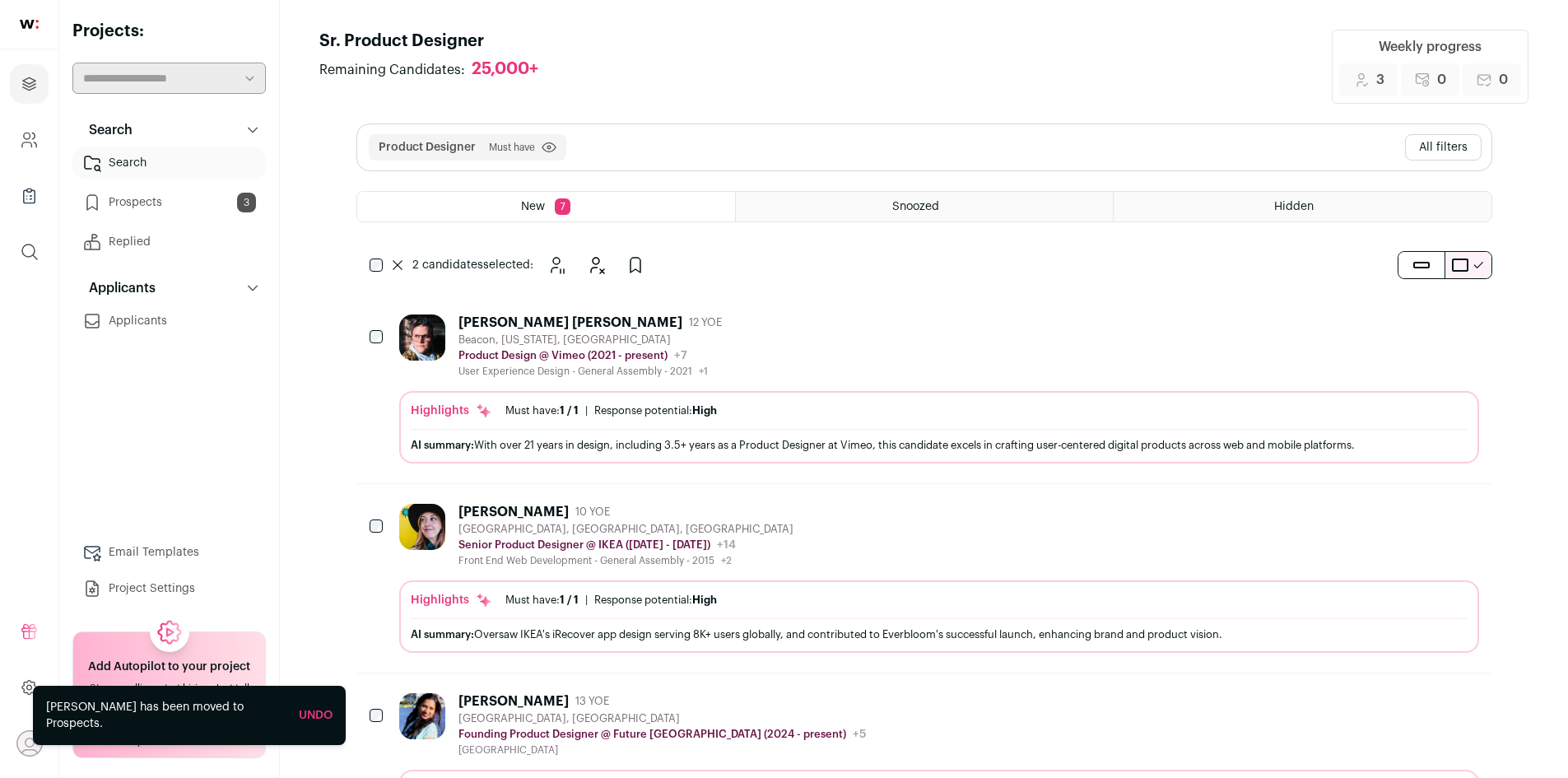
click at [489, 514] on div "Nicole Hammonds" at bounding box center [513, 512] width 110 height 17
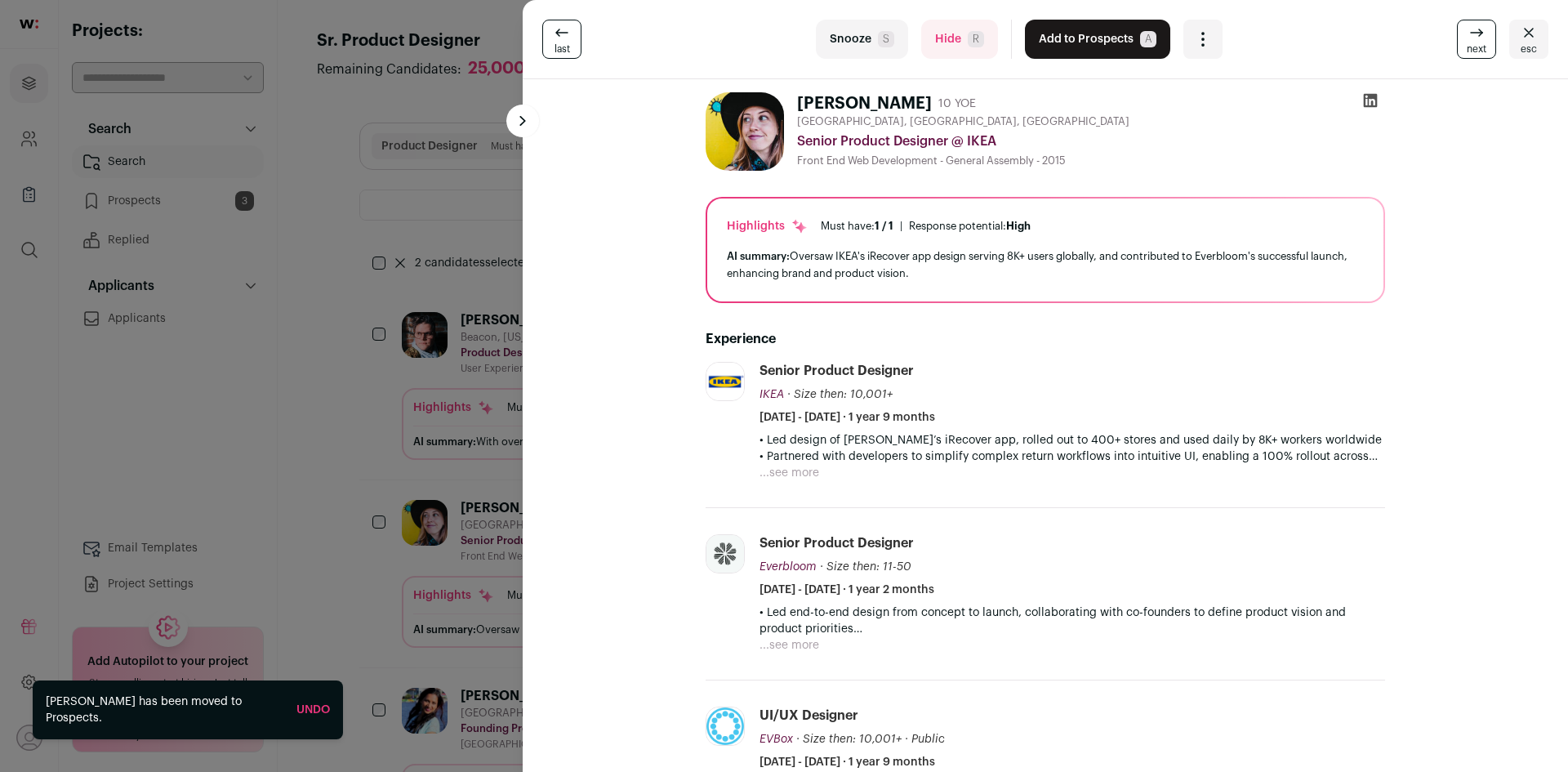
click at [1089, 40] on button "Add to Prospects A" at bounding box center [1098, 39] width 145 height 40
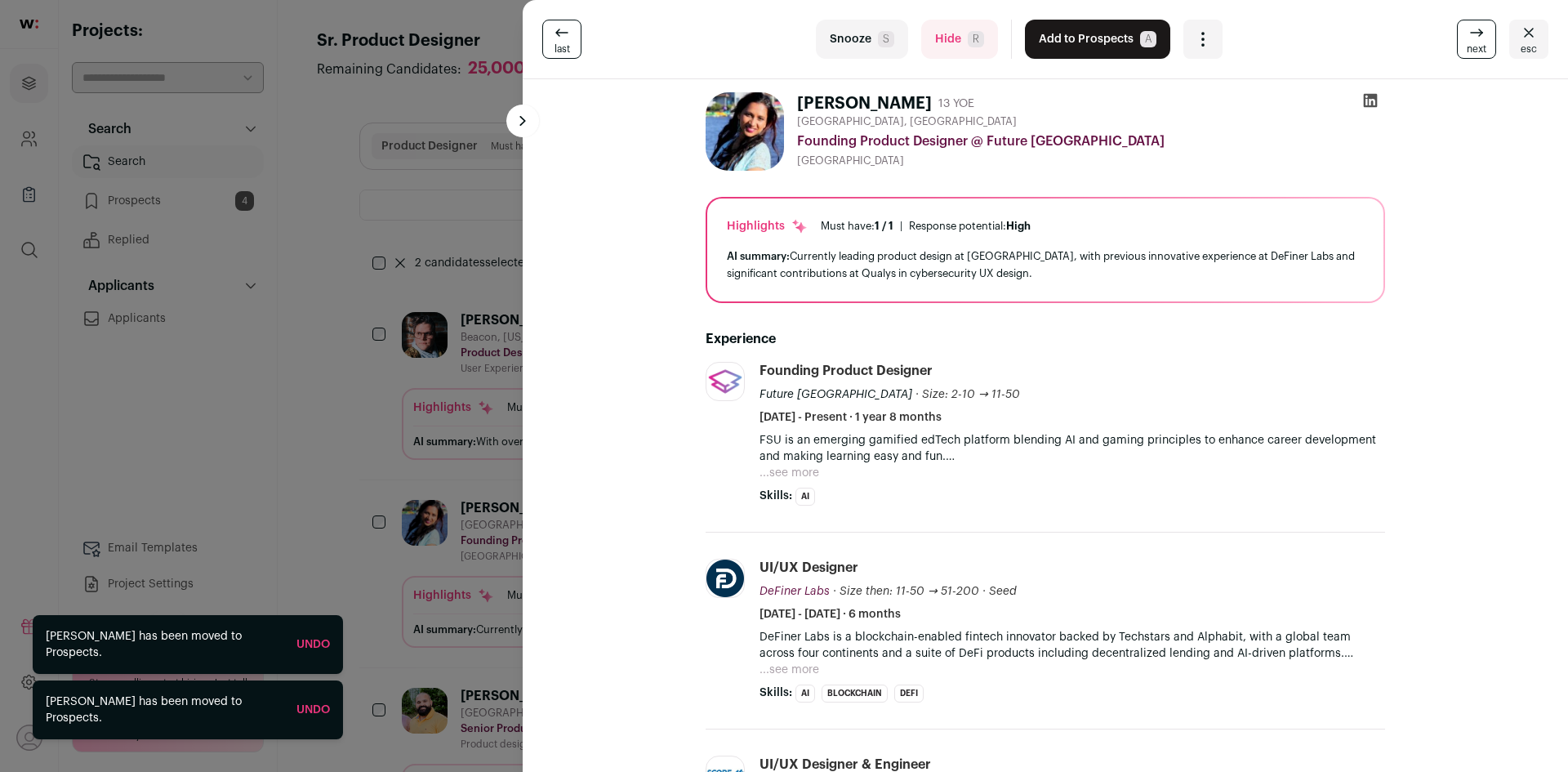
click at [1519, 40] on icon "Close" at bounding box center [1528, 32] width 19 height 19
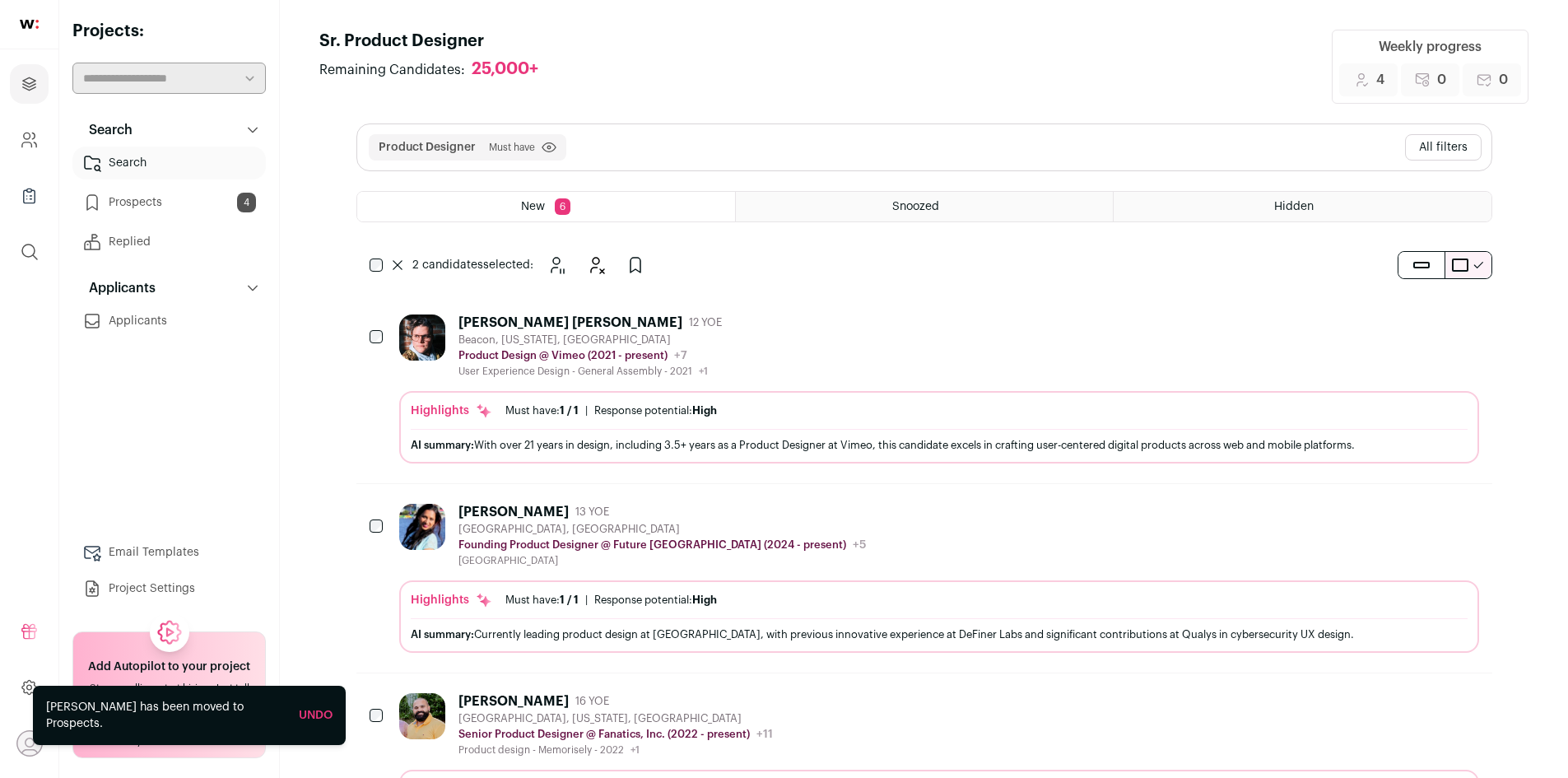
click at [159, 202] on link "Prospects 4" at bounding box center [169, 202] width 194 height 32
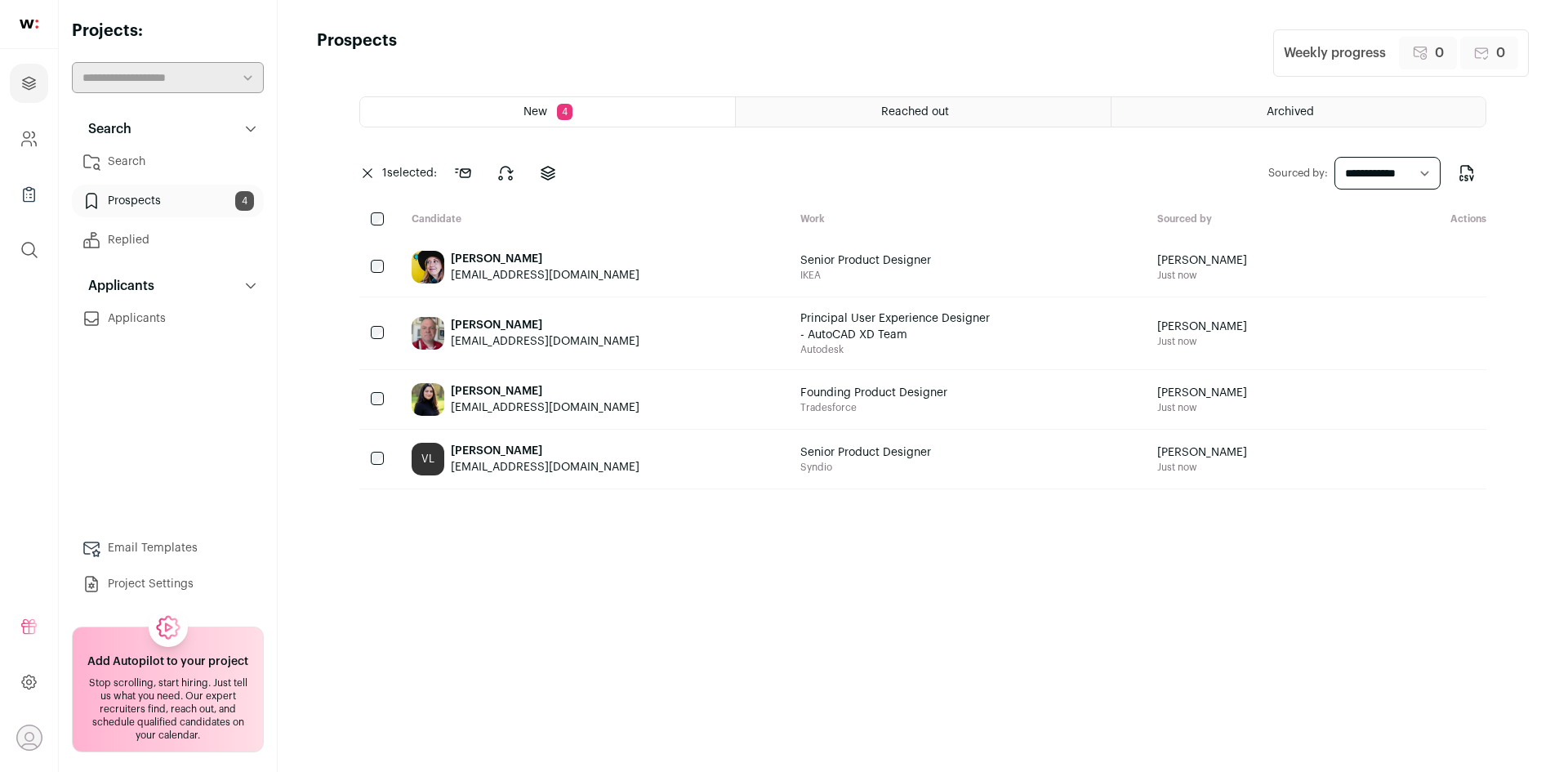
click at [367, 174] on icon at bounding box center [367, 173] width 10 height 10
click at [147, 241] on link "Replied" at bounding box center [167, 239] width 192 height 32
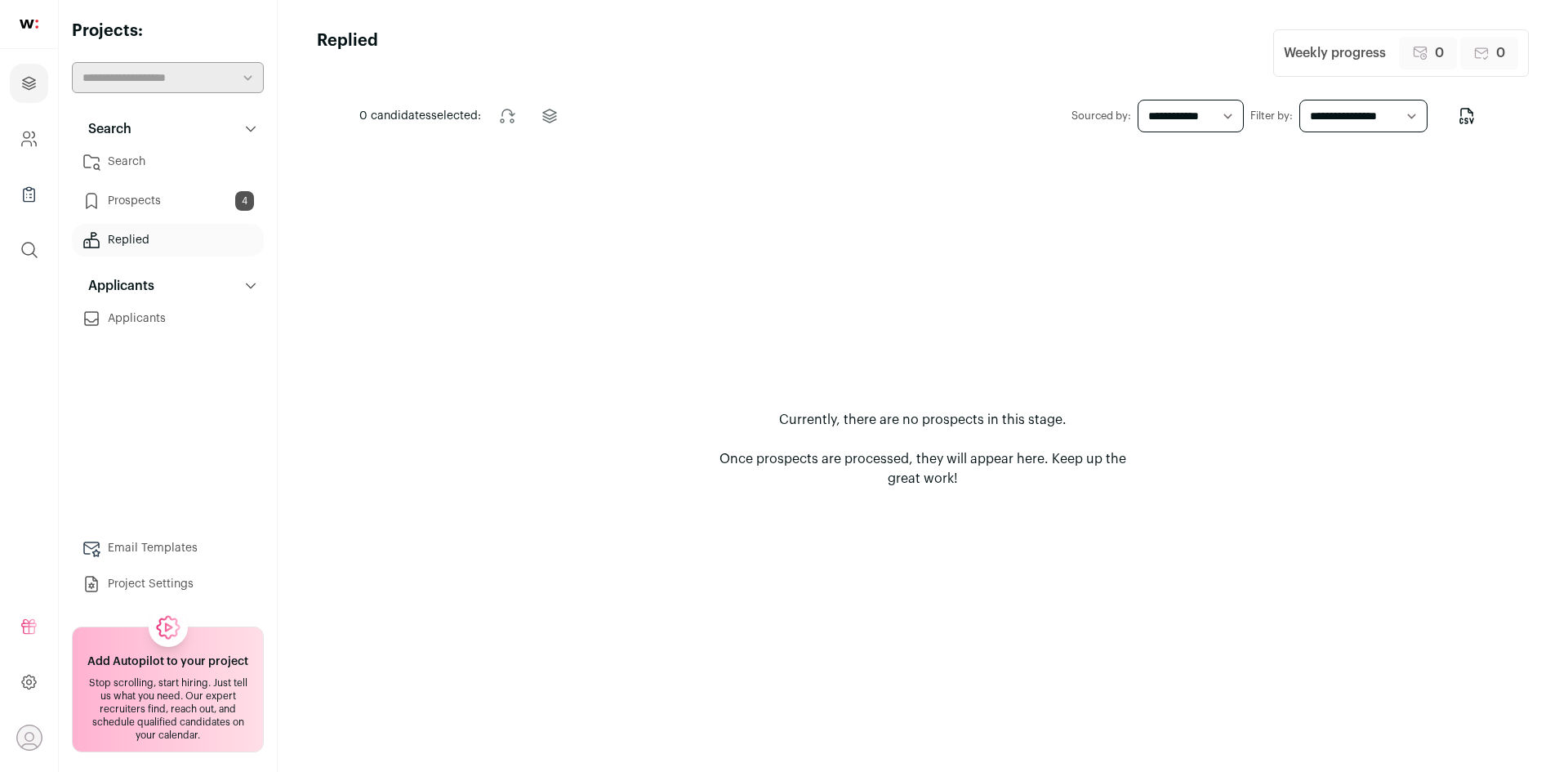
click at [133, 319] on link "Applicants" at bounding box center [167, 317] width 192 height 32
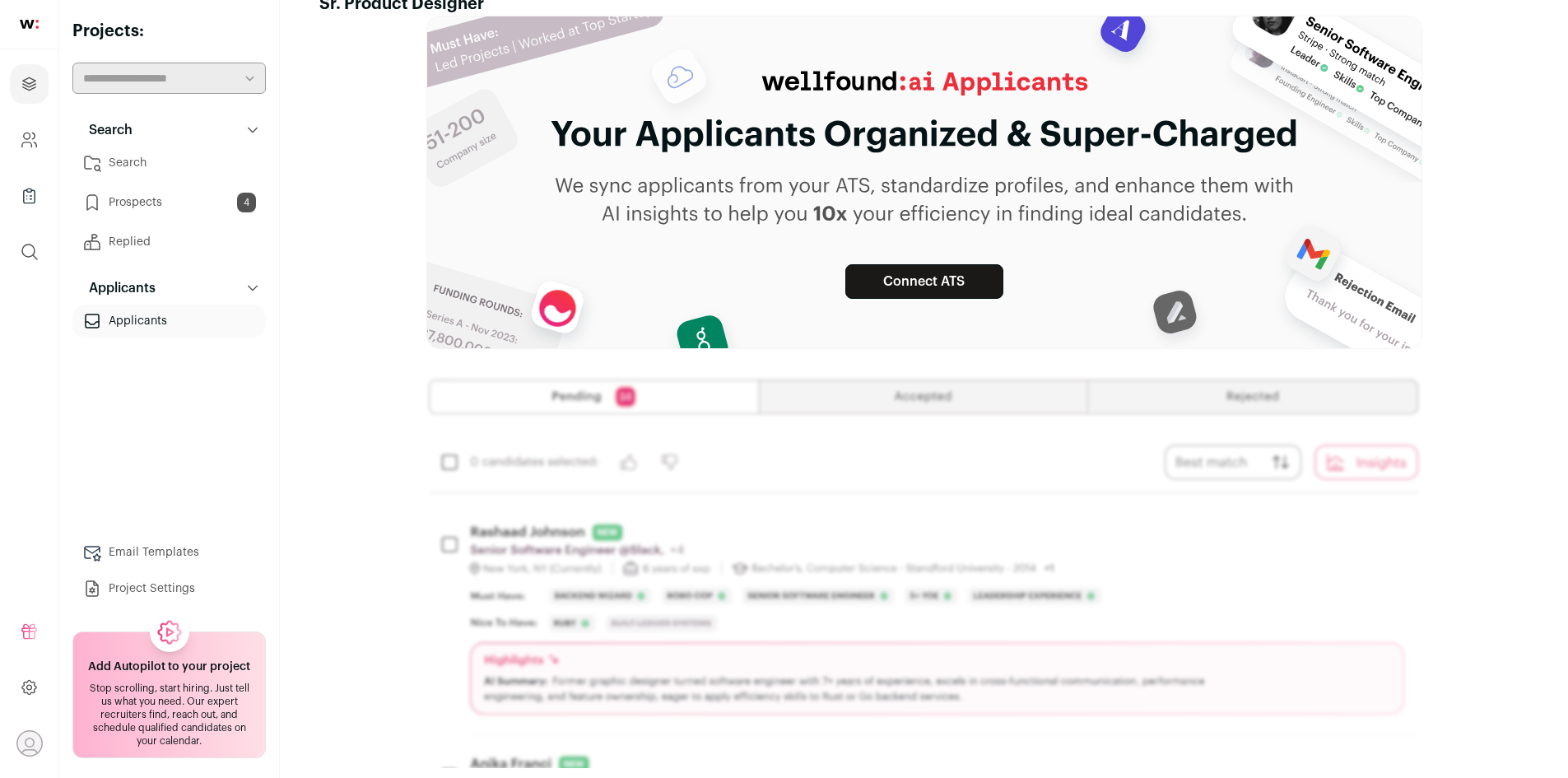
scroll to position [57, 0]
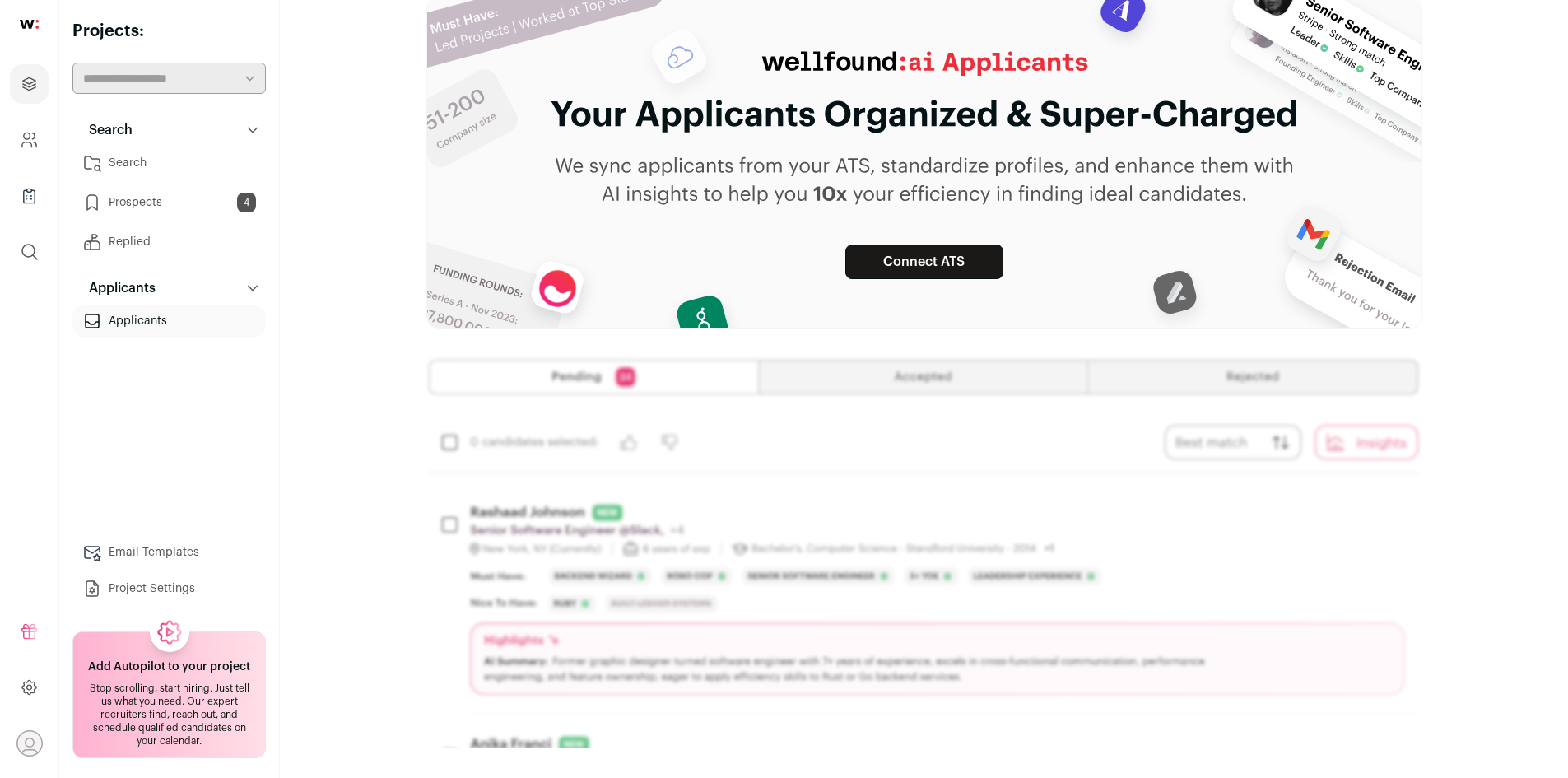
click at [139, 164] on link "Search" at bounding box center [169, 162] width 194 height 32
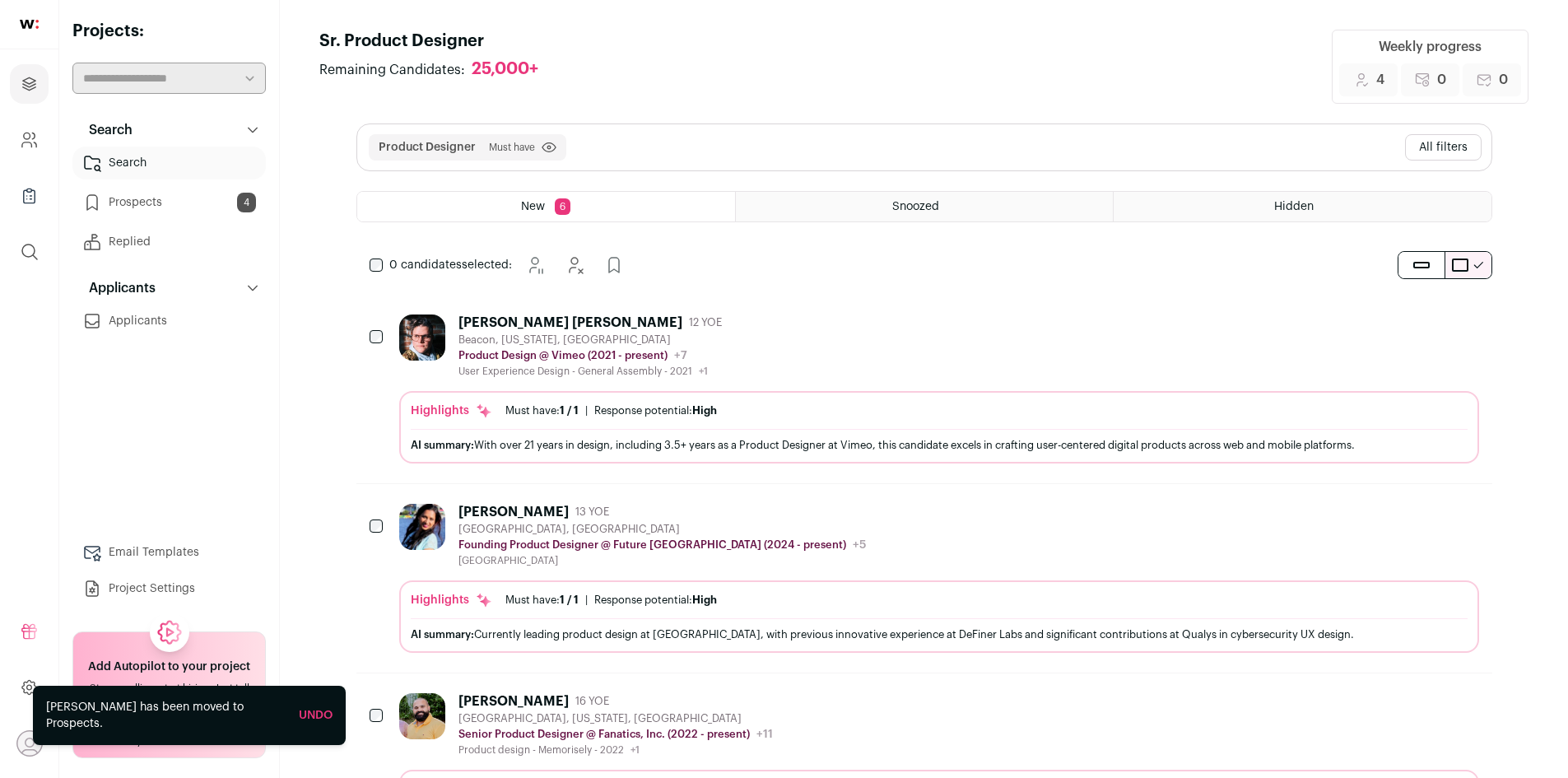
click at [502, 318] on div "Ames Monko" at bounding box center [569, 323] width 223 height 17
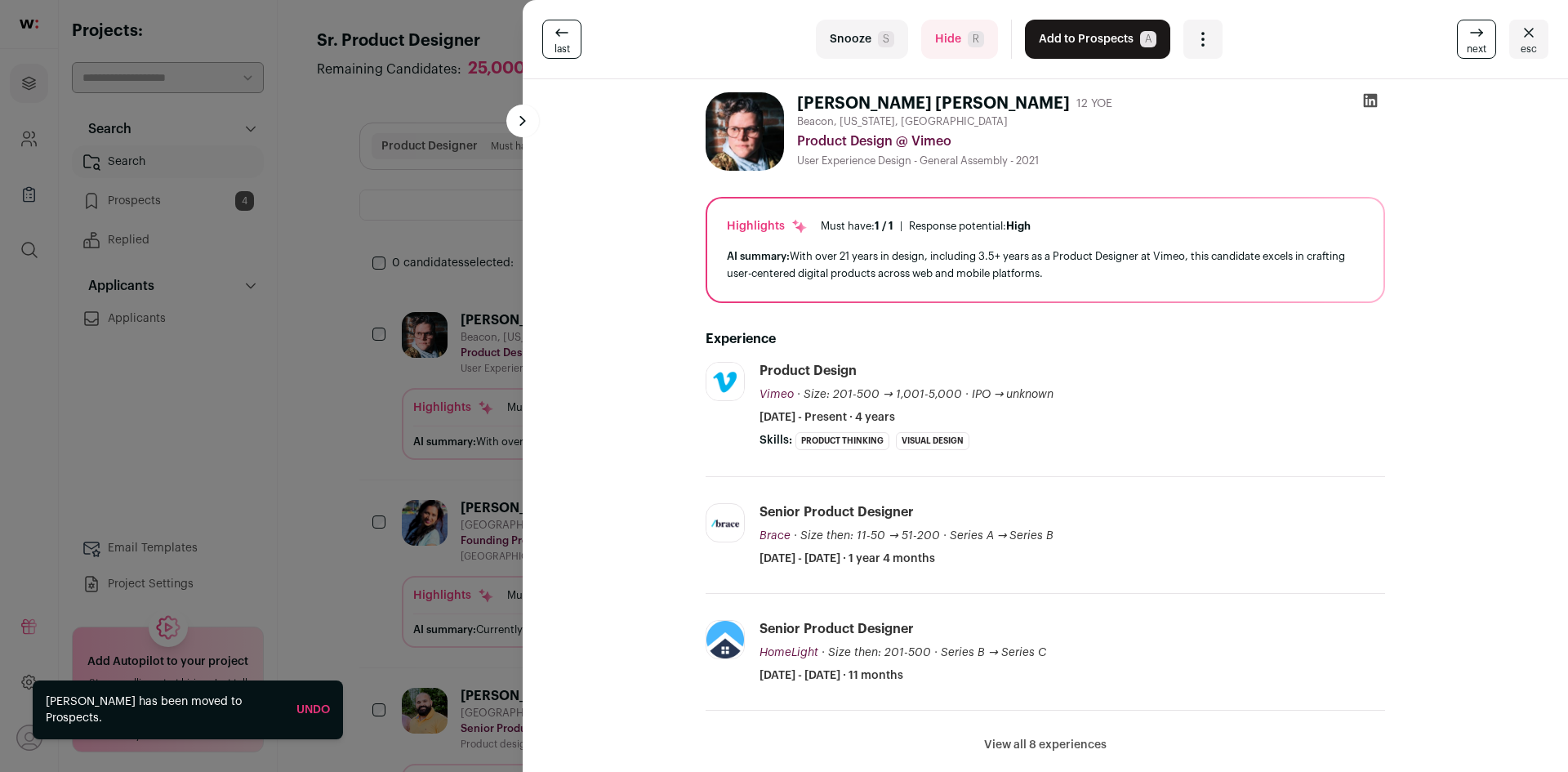
click at [1363, 102] on icon at bounding box center [1370, 100] width 17 height 17
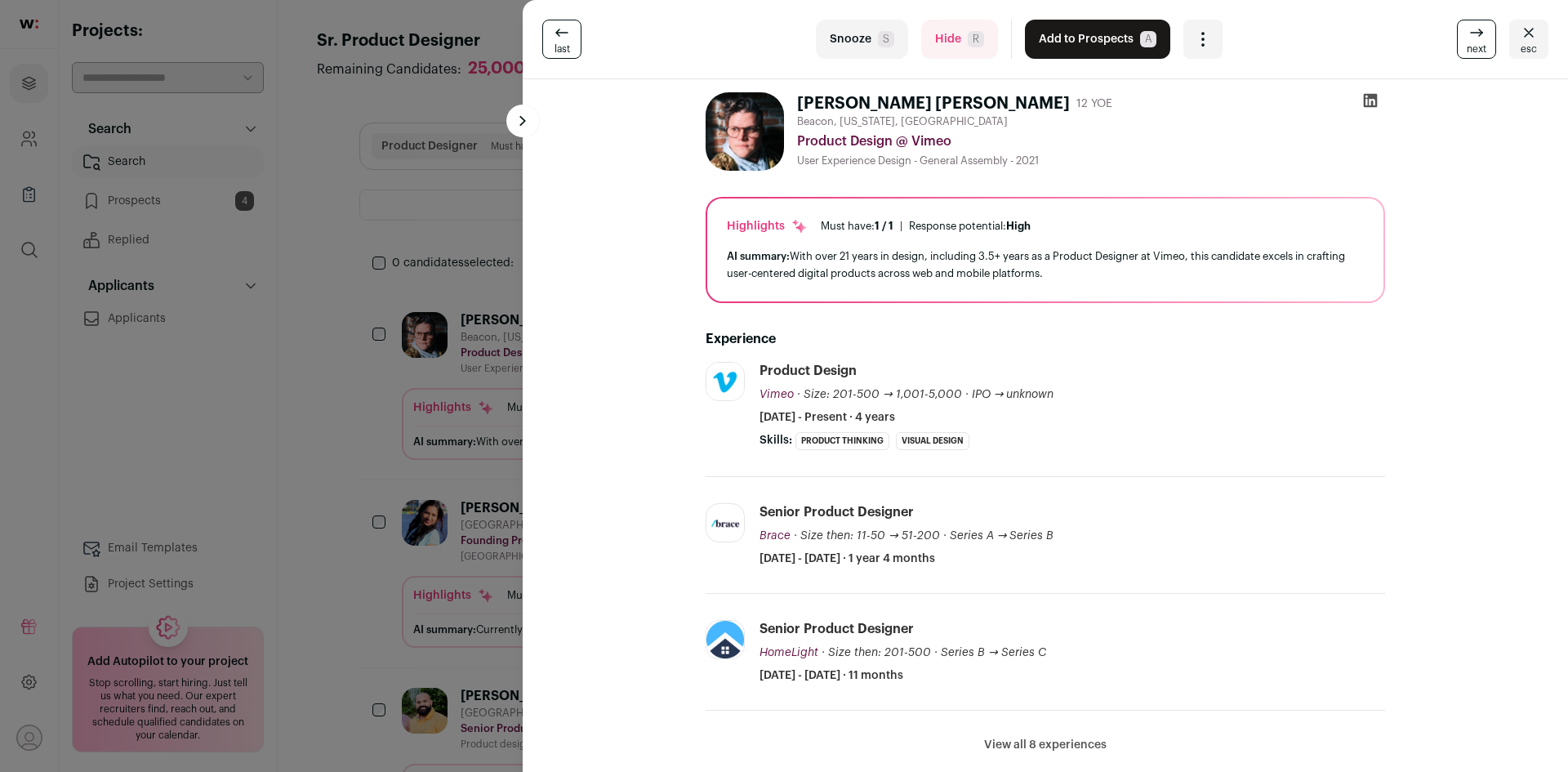
click at [1195, 28] on div "Open dropdown" at bounding box center [1203, 39] width 40 height 40
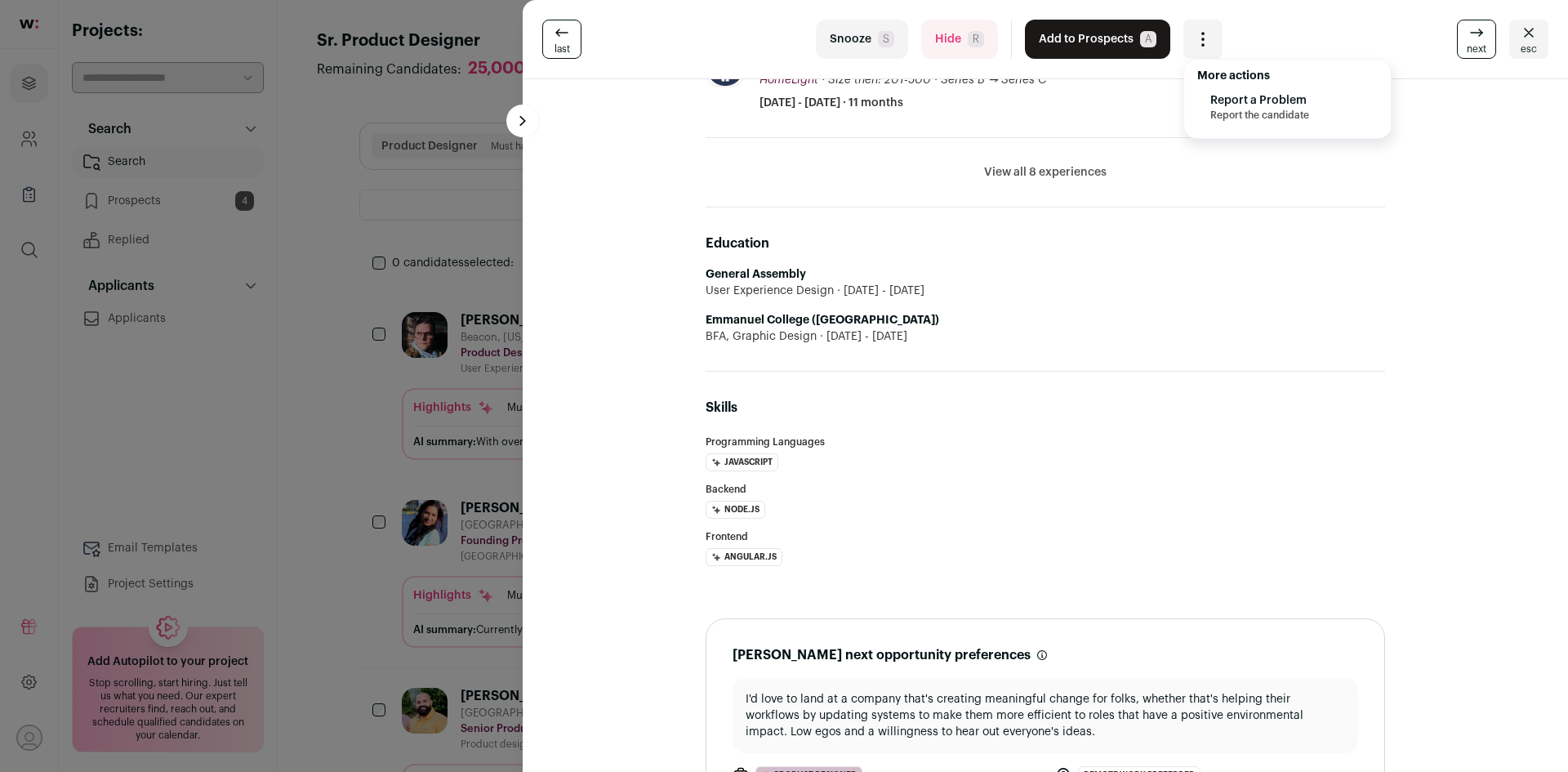
scroll to position [571, 0]
click at [1318, 28] on div "last Snooze S Hide R Add to Prospects A Are you sure? Ames Monko is already in …" at bounding box center [1044, 39] width 1006 height 40
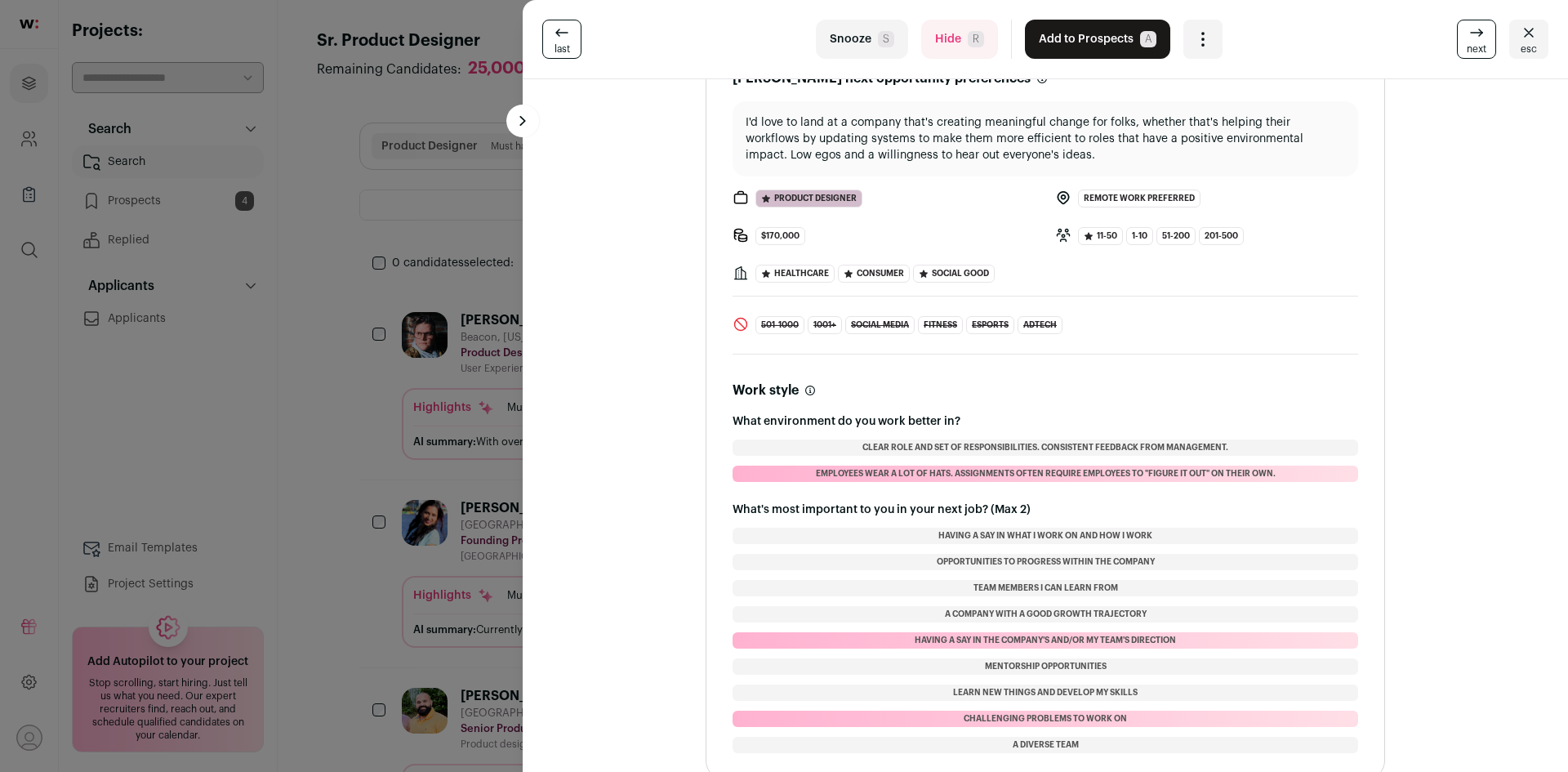
scroll to position [1183, 0]
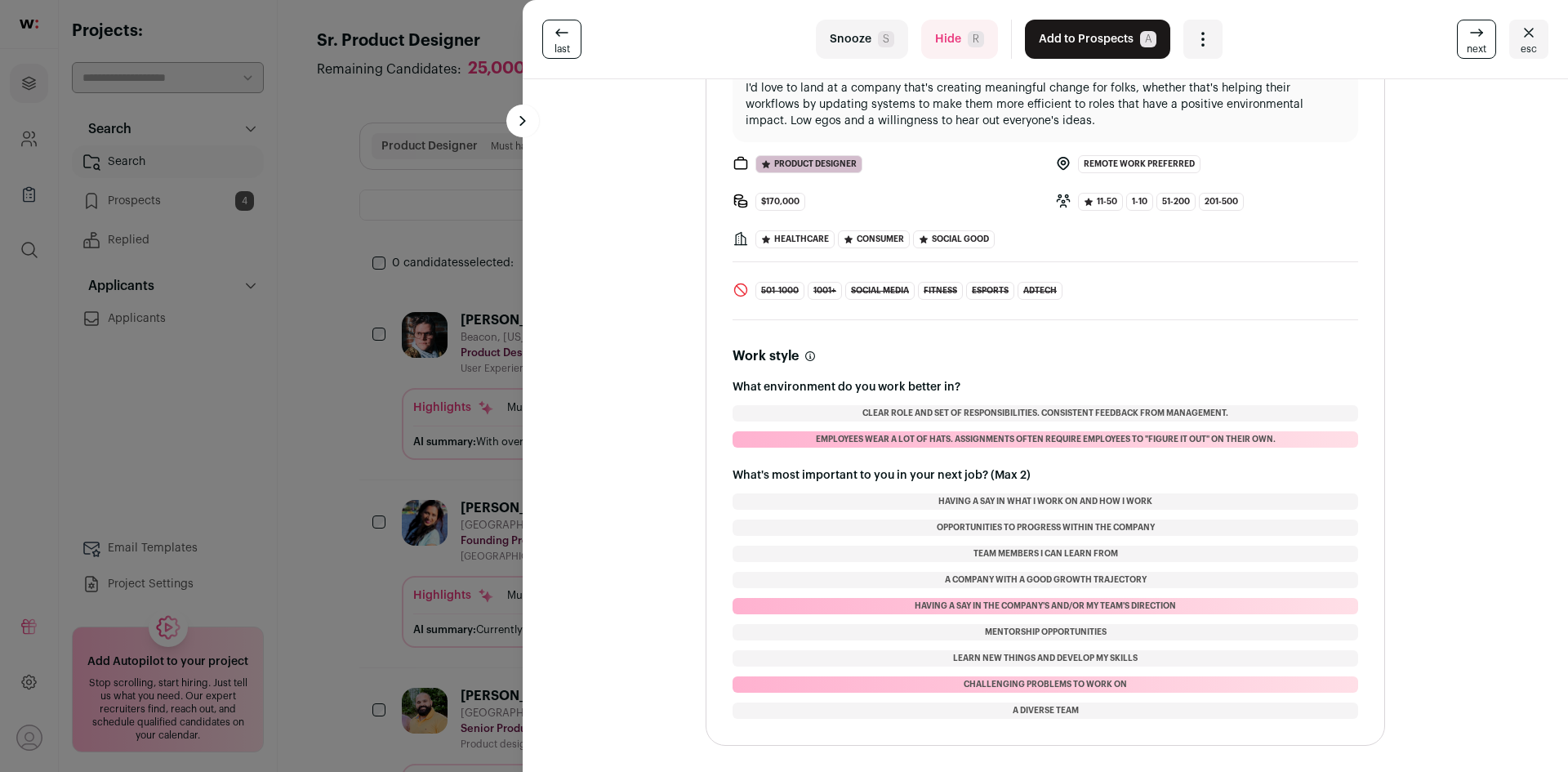
click at [1526, 36] on icon "Close" at bounding box center [1528, 32] width 19 height 19
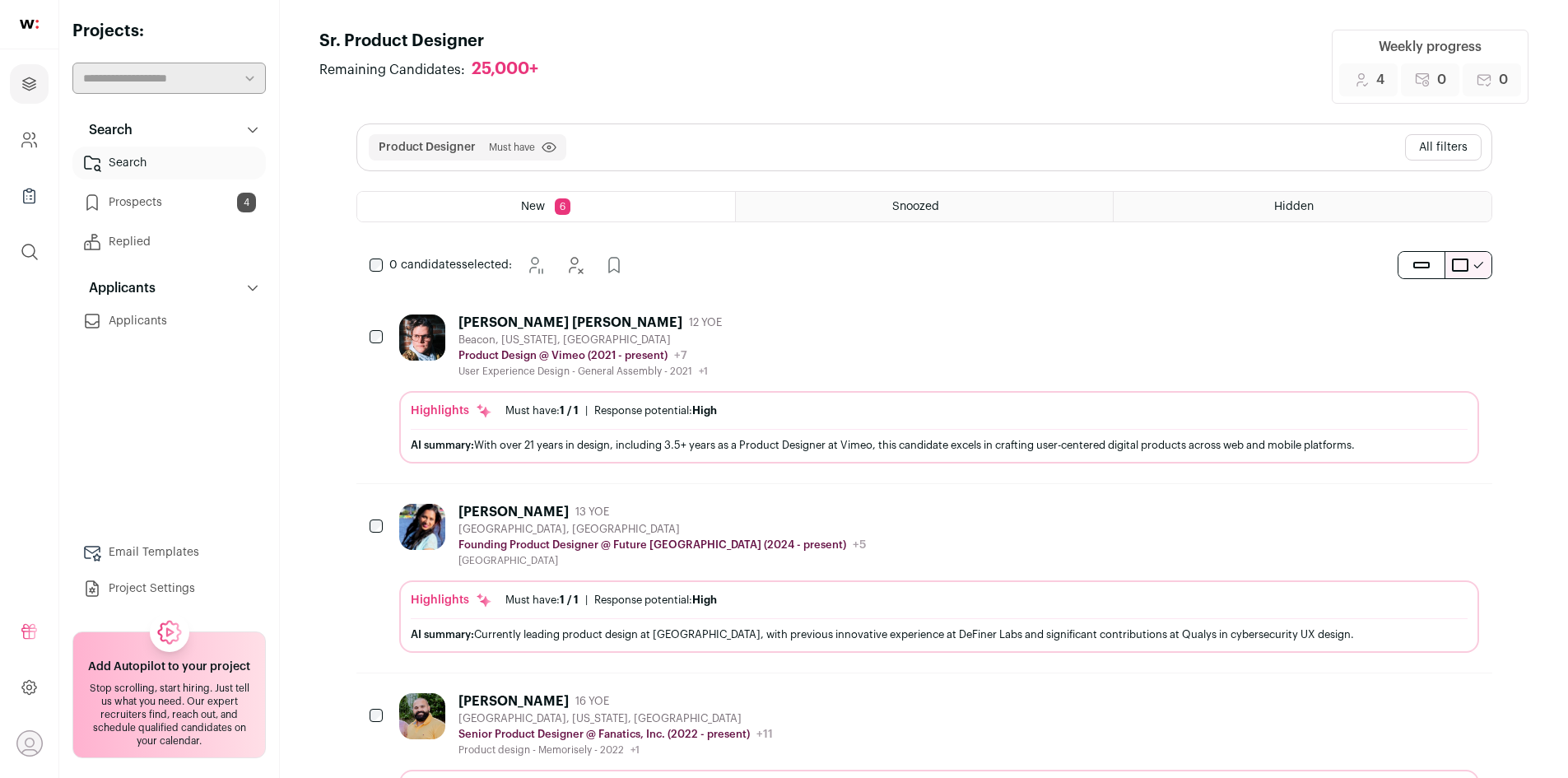
click at [178, 550] on link "Email Templates" at bounding box center [169, 552] width 194 height 32
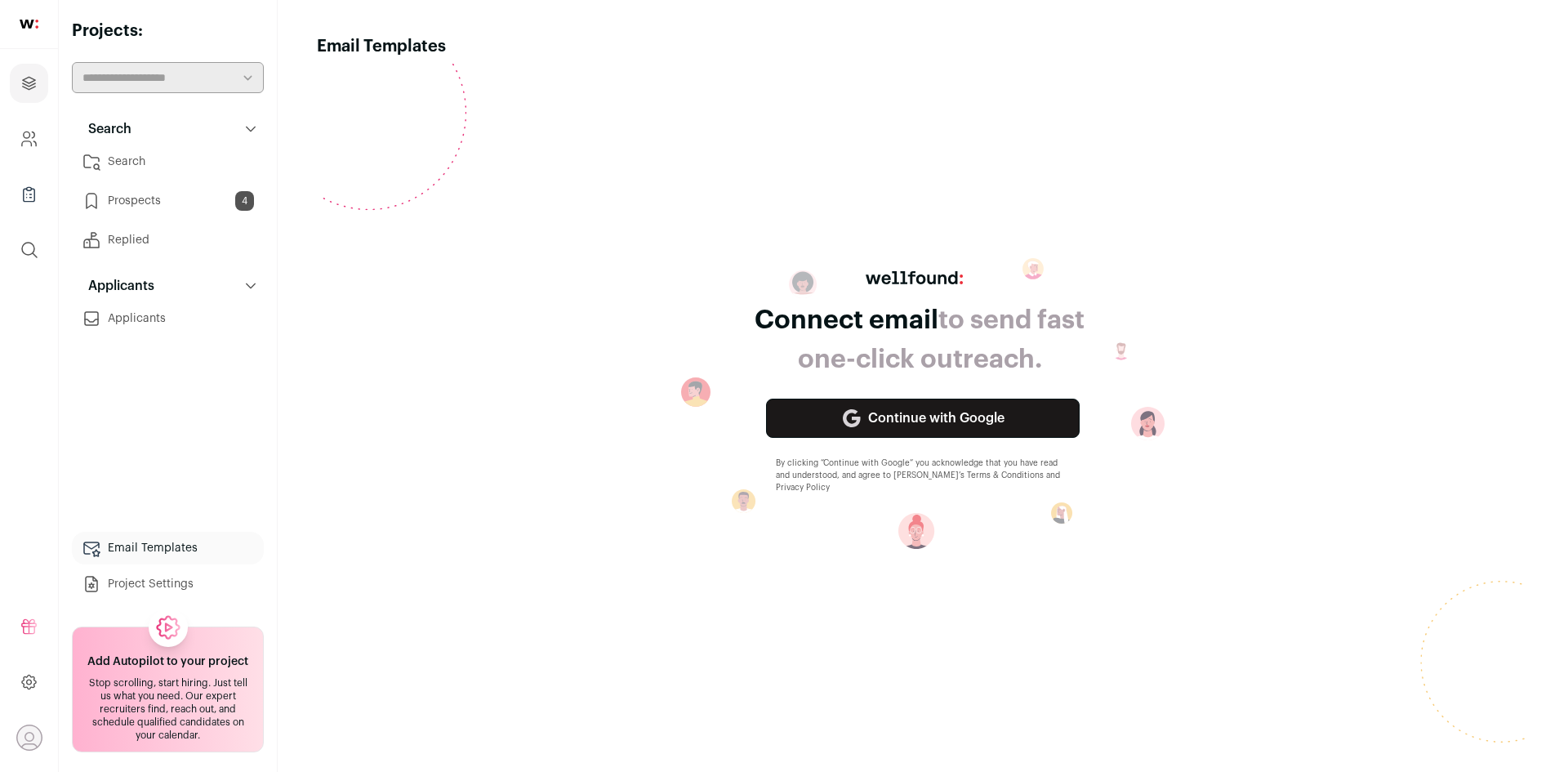
click at [918, 422] on link "Continue with Google" at bounding box center [922, 418] width 314 height 40
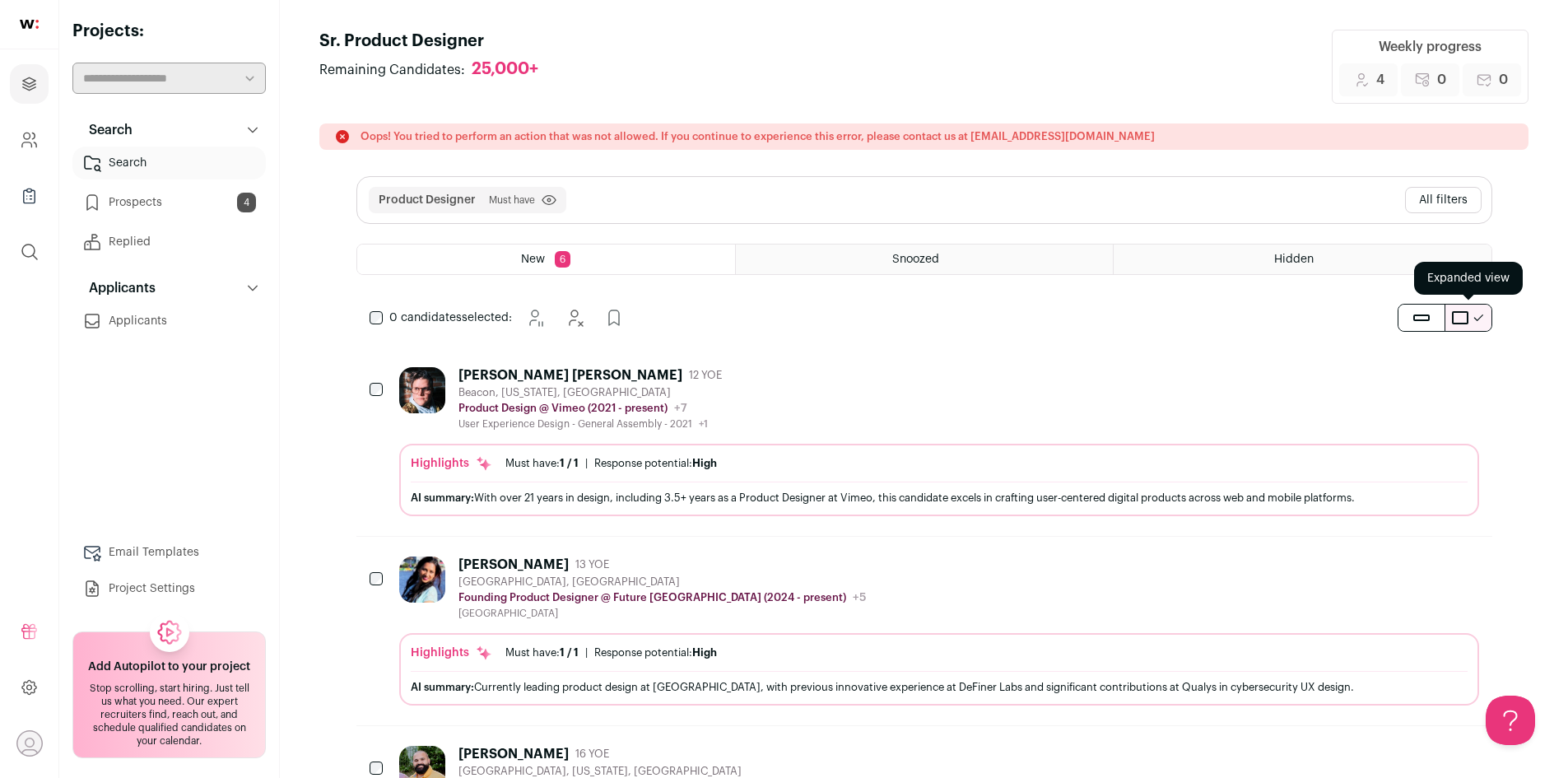
click at [1450, 316] on button "submit" at bounding box center [1468, 317] width 46 height 26
click at [1420, 312] on button "submit" at bounding box center [1421, 317] width 46 height 26
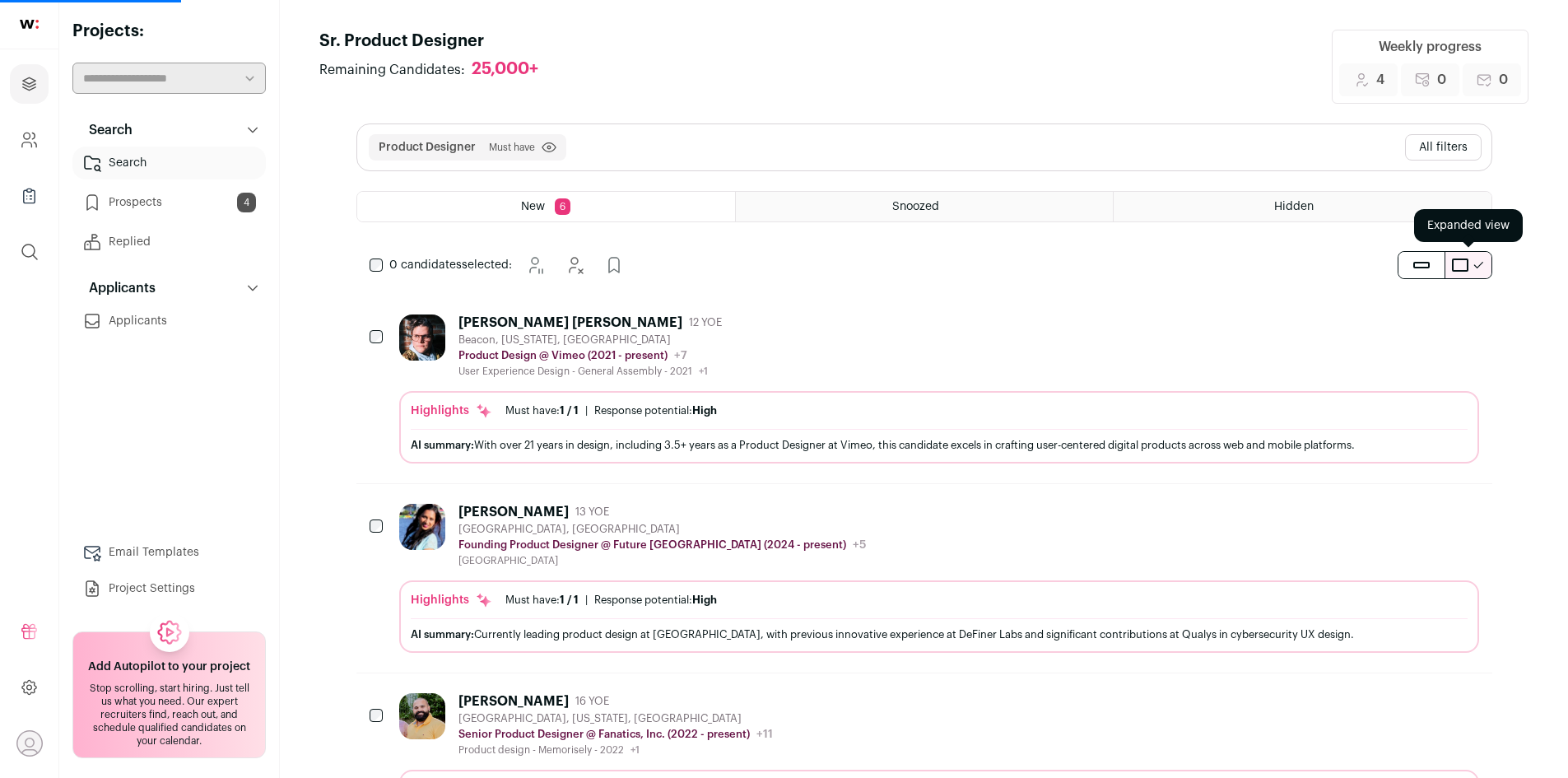
click at [1457, 272] on button "submit" at bounding box center [1468, 265] width 46 height 26
click at [981, 210] on div "Snoozed" at bounding box center [924, 207] width 376 height 30
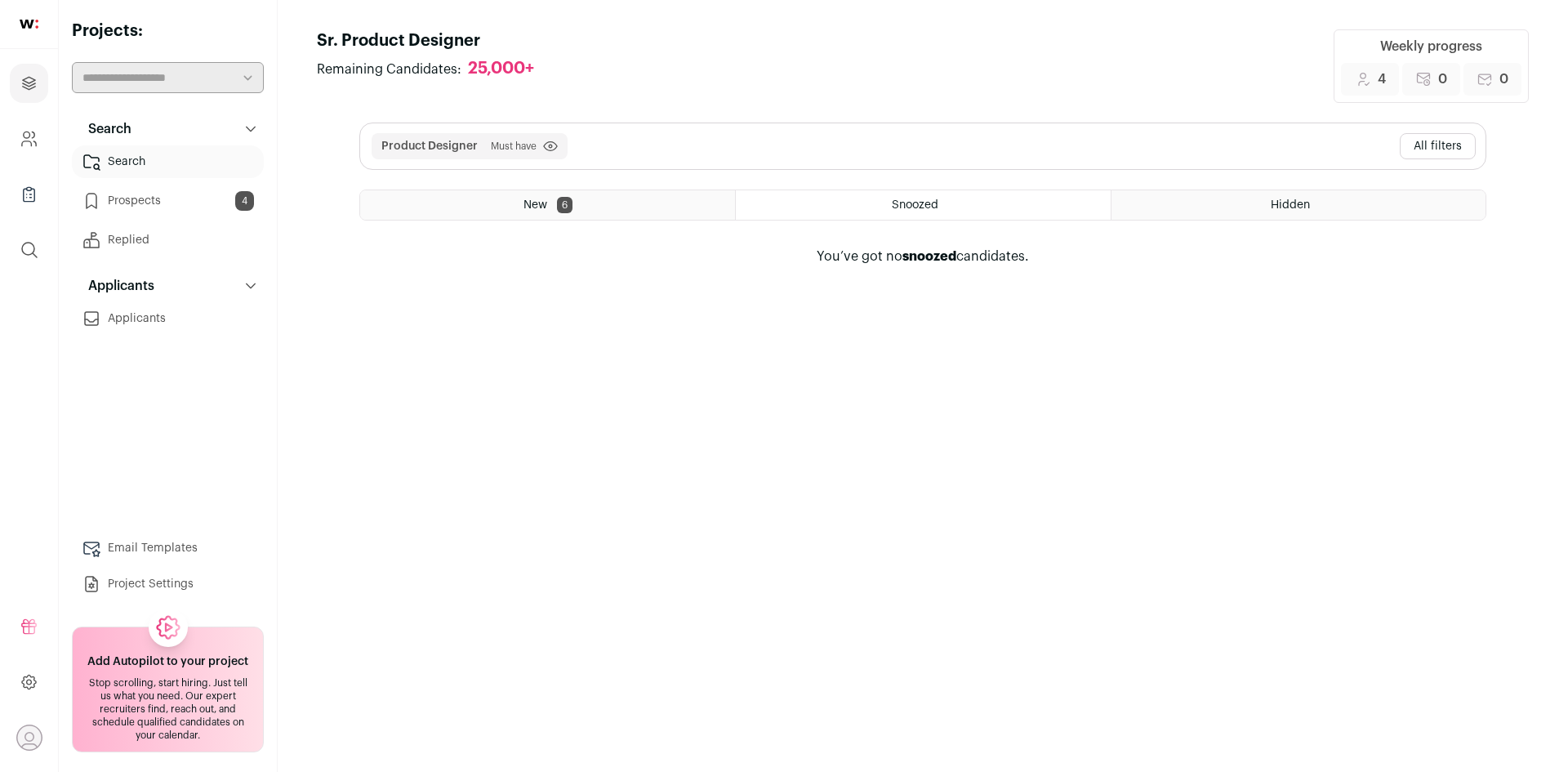
click at [1246, 197] on div "Hidden" at bounding box center [1298, 205] width 374 height 29
click at [32, 682] on icon at bounding box center [29, 681] width 5 height 5
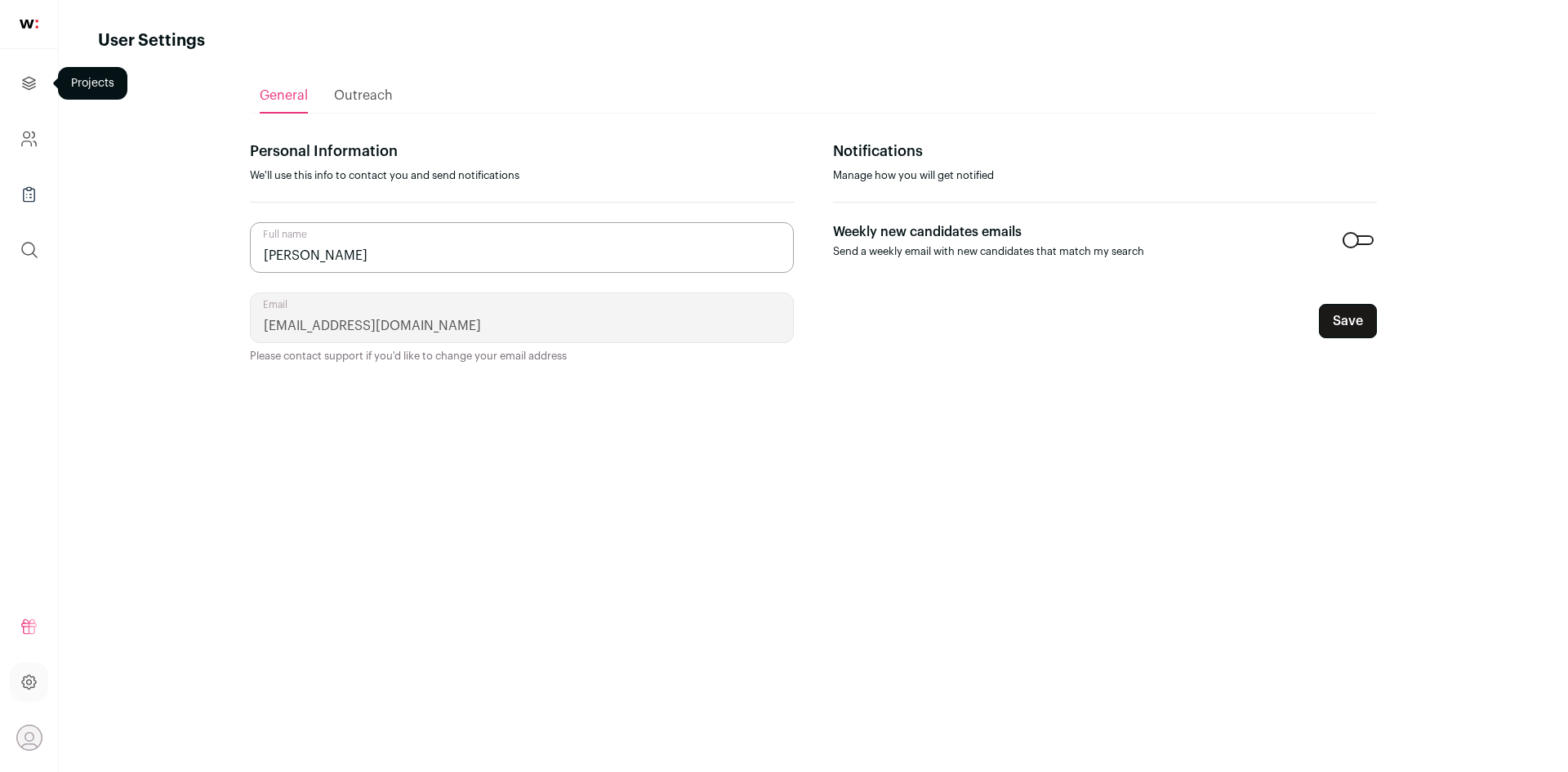
click at [34, 82] on icon "Projects" at bounding box center [29, 83] width 18 height 19
click at [34, 27] on img at bounding box center [29, 24] width 18 height 9
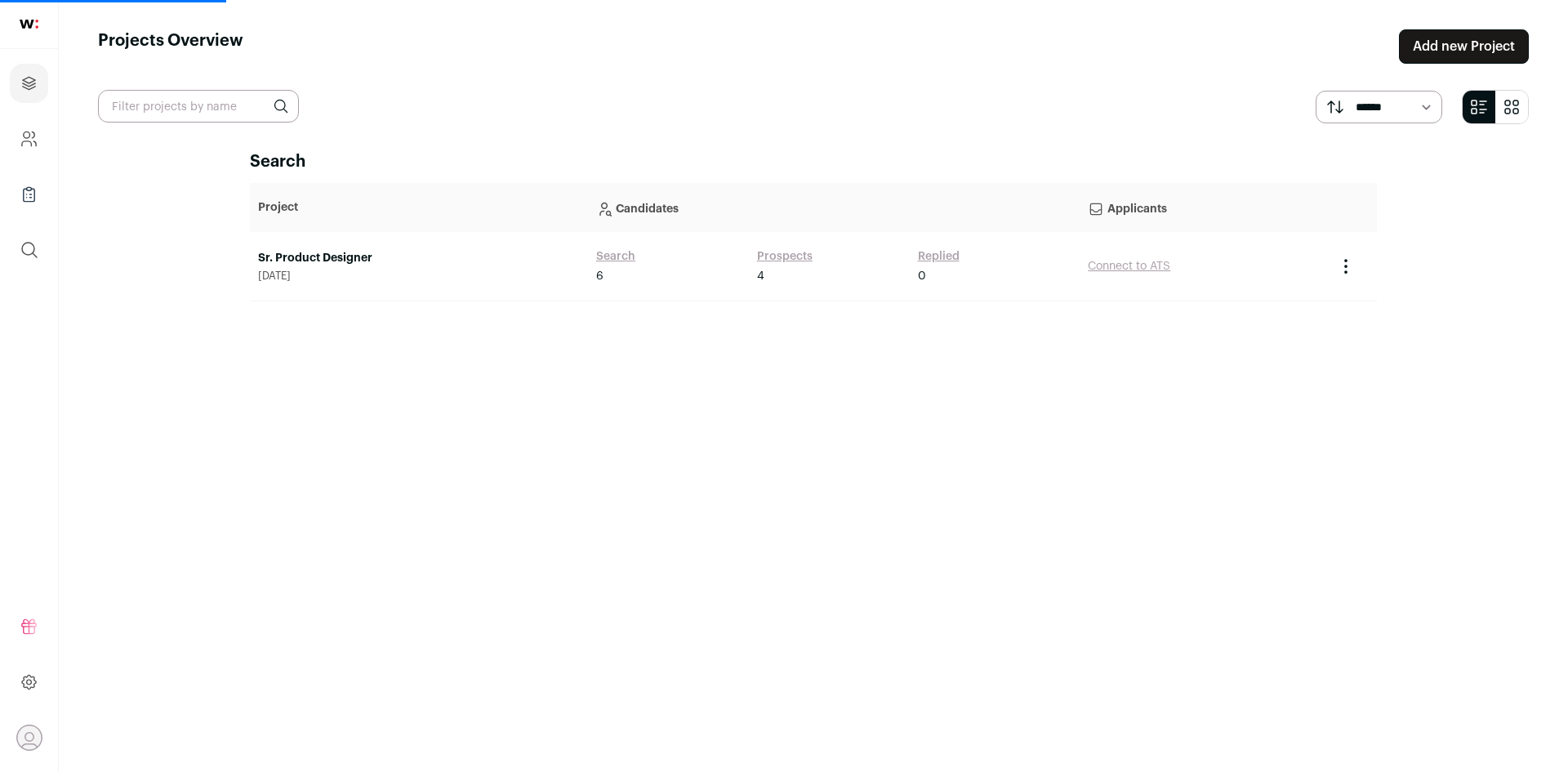
click at [28, 26] on img at bounding box center [29, 24] width 18 height 9
click at [1346, 259] on icon "Project Actions" at bounding box center [1345, 266] width 19 height 19
click at [1138, 366] on div "Search Project Candidates Applicants Sr. Product Designer October 8, 2025 Searc…" at bounding box center [813, 445] width 1127 height 592
click at [1512, 108] on icon "submit" at bounding box center [1511, 107] width 19 height 19
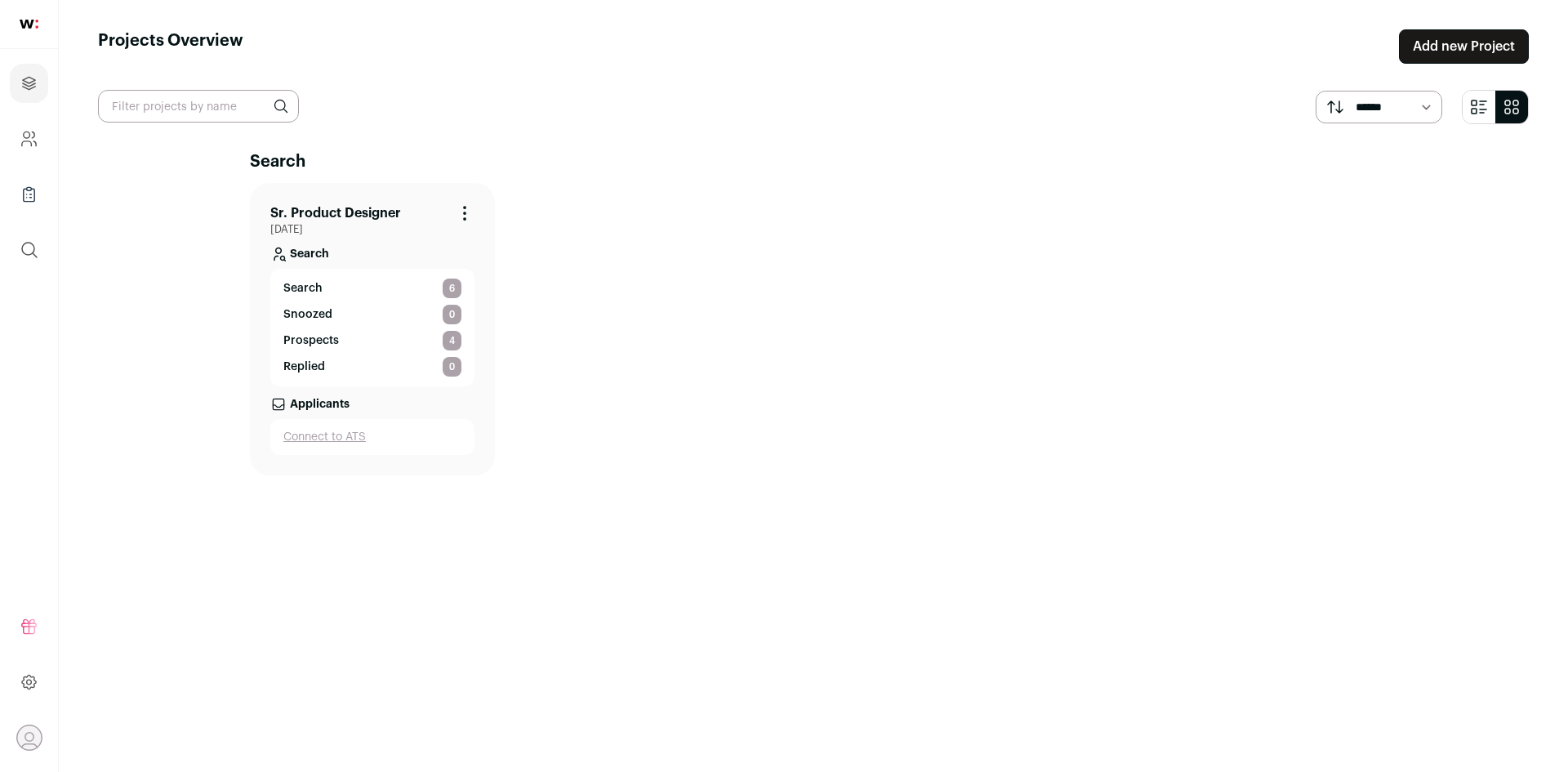
click at [1512, 105] on icon "submit" at bounding box center [1511, 107] width 19 height 19
